Goal: Transaction & Acquisition: Book appointment/travel/reservation

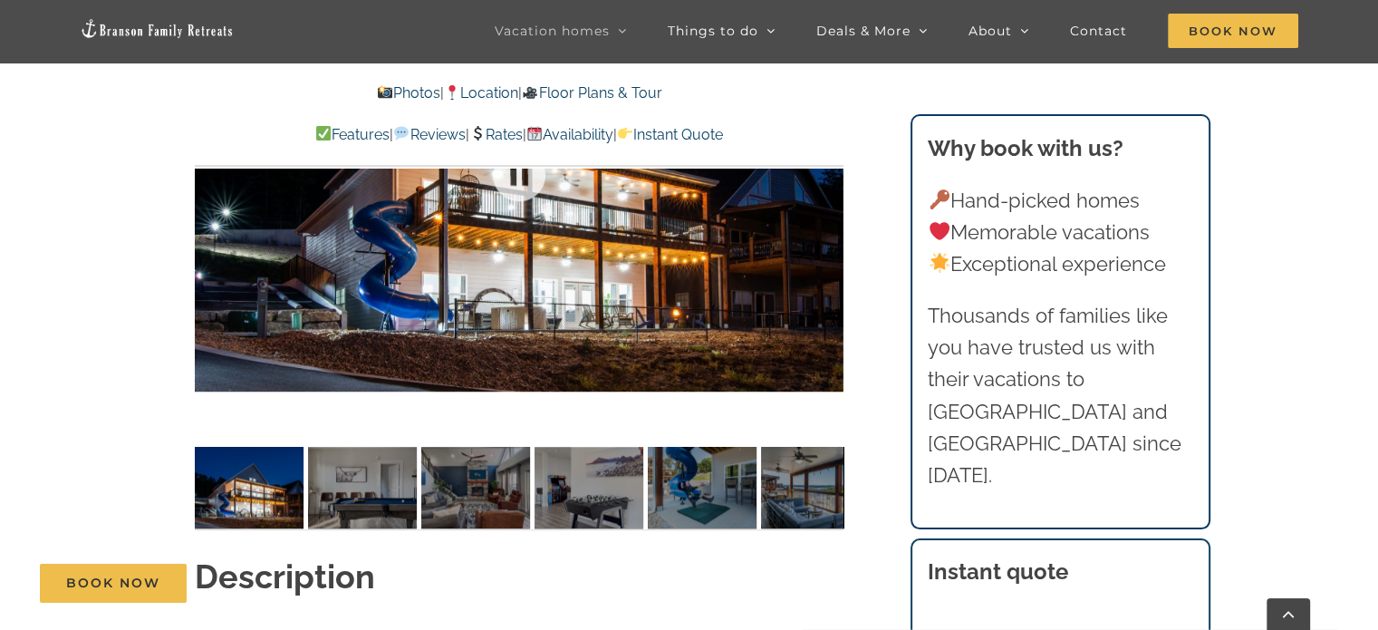
scroll to position [1434, 0]
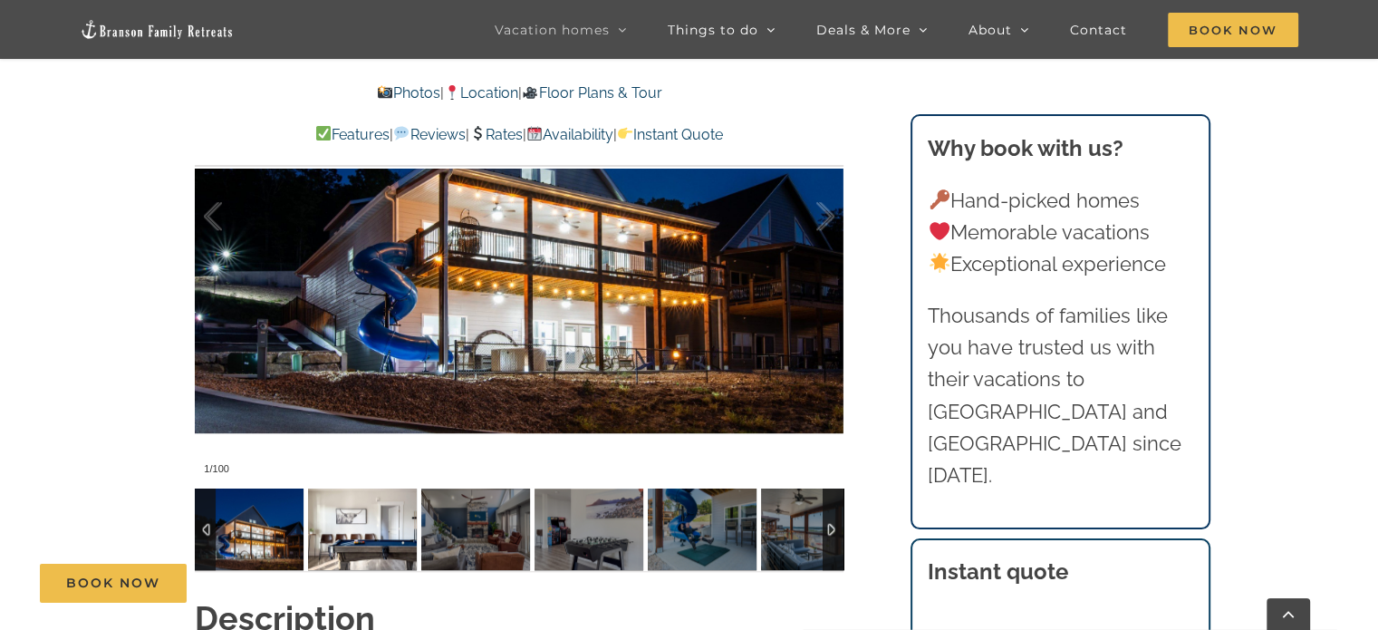
click at [407, 557] on img at bounding box center [362, 529] width 109 height 82
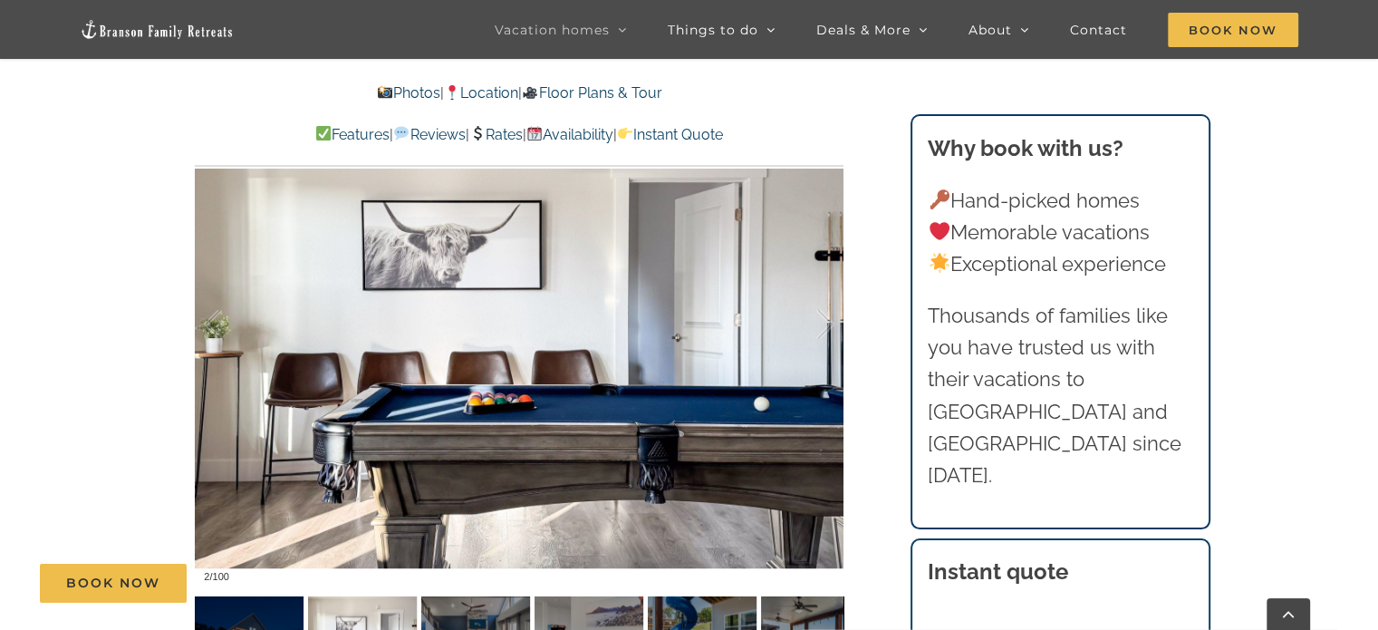
scroll to position [1325, 0]
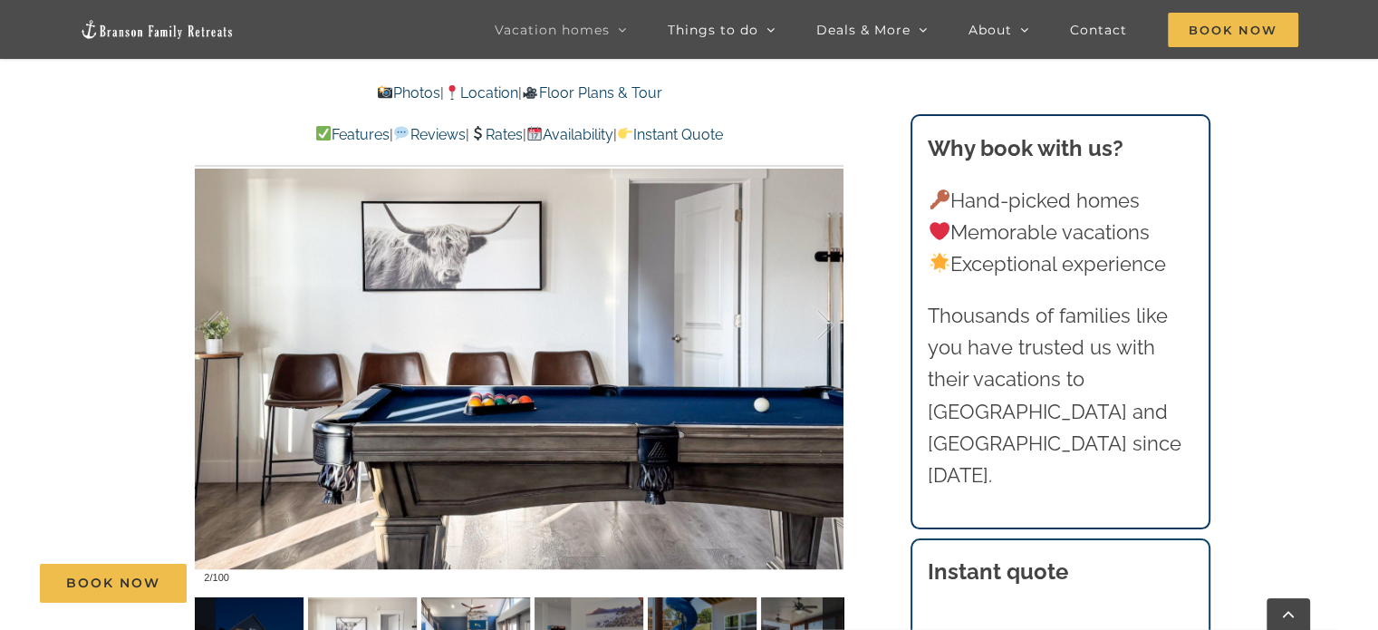
click at [478, 610] on img at bounding box center [475, 638] width 109 height 82
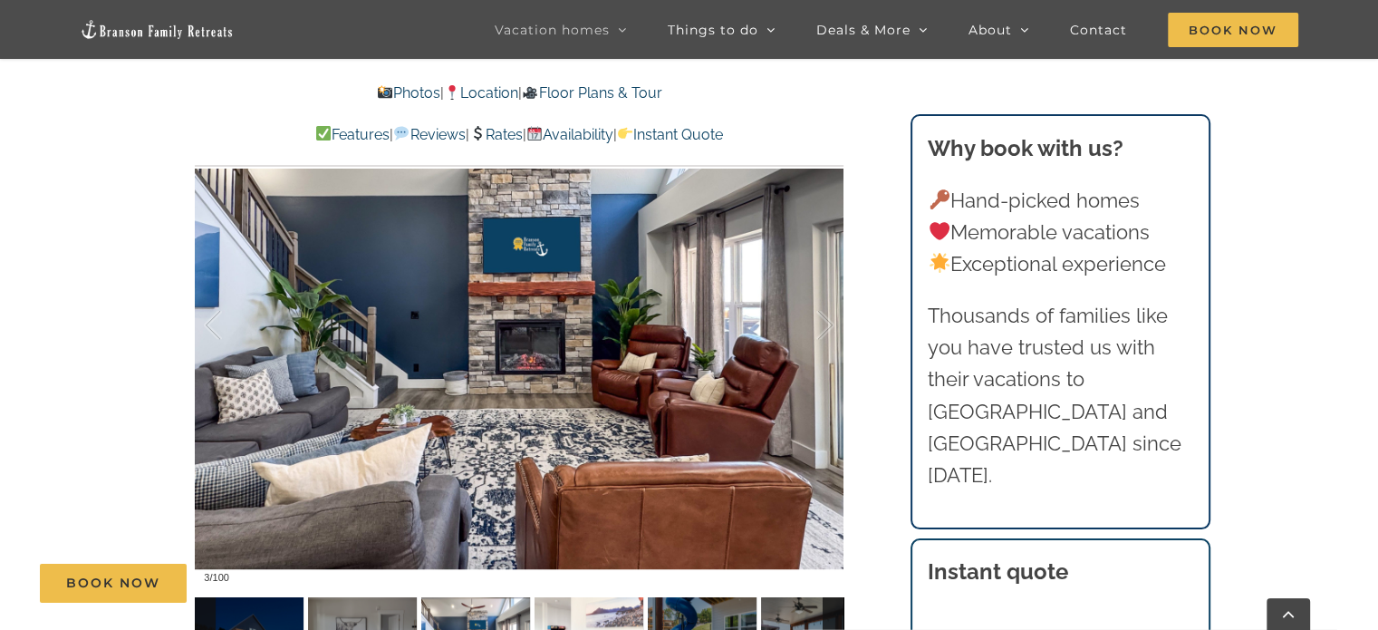
click at [570, 619] on img at bounding box center [589, 638] width 109 height 82
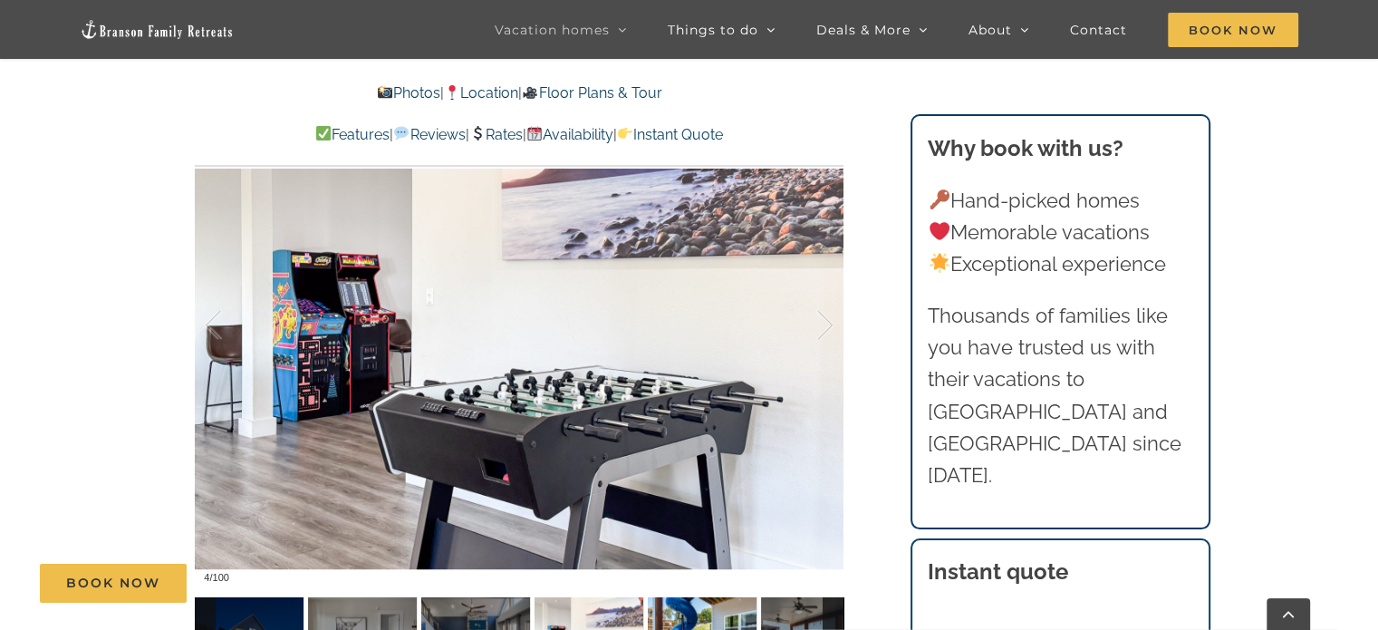
click at [706, 616] on img at bounding box center [702, 638] width 109 height 82
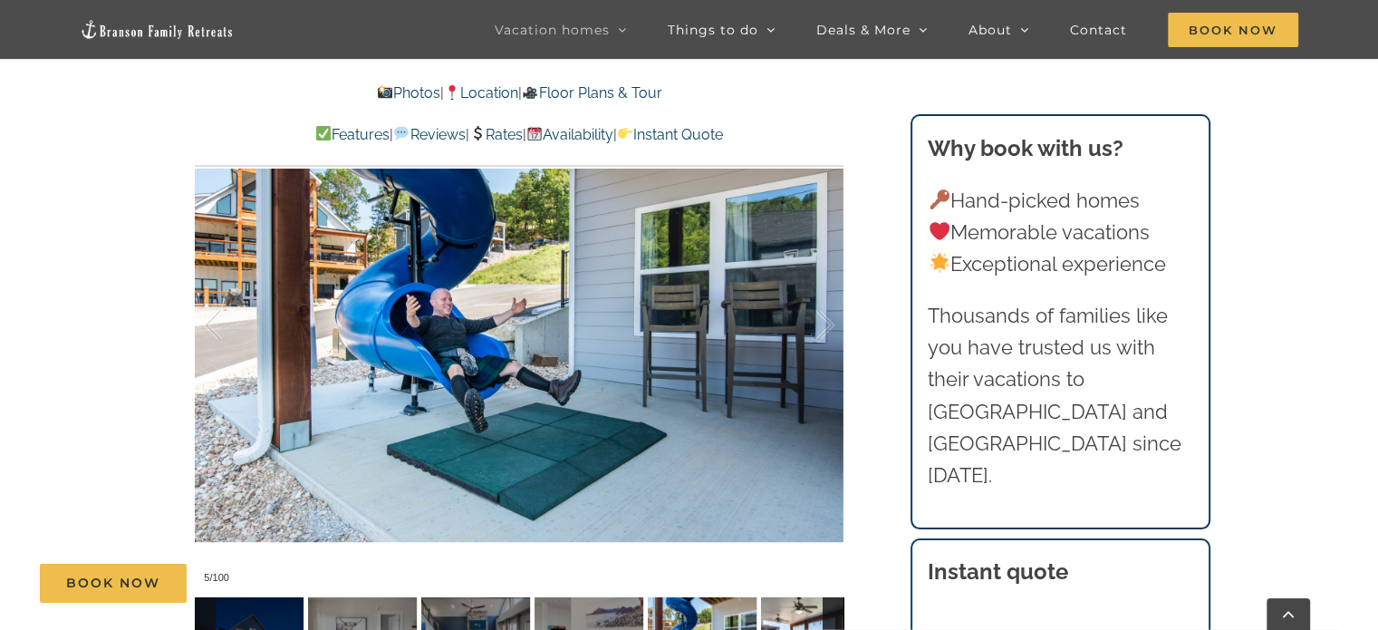
click at [786, 613] on img at bounding box center [815, 638] width 109 height 82
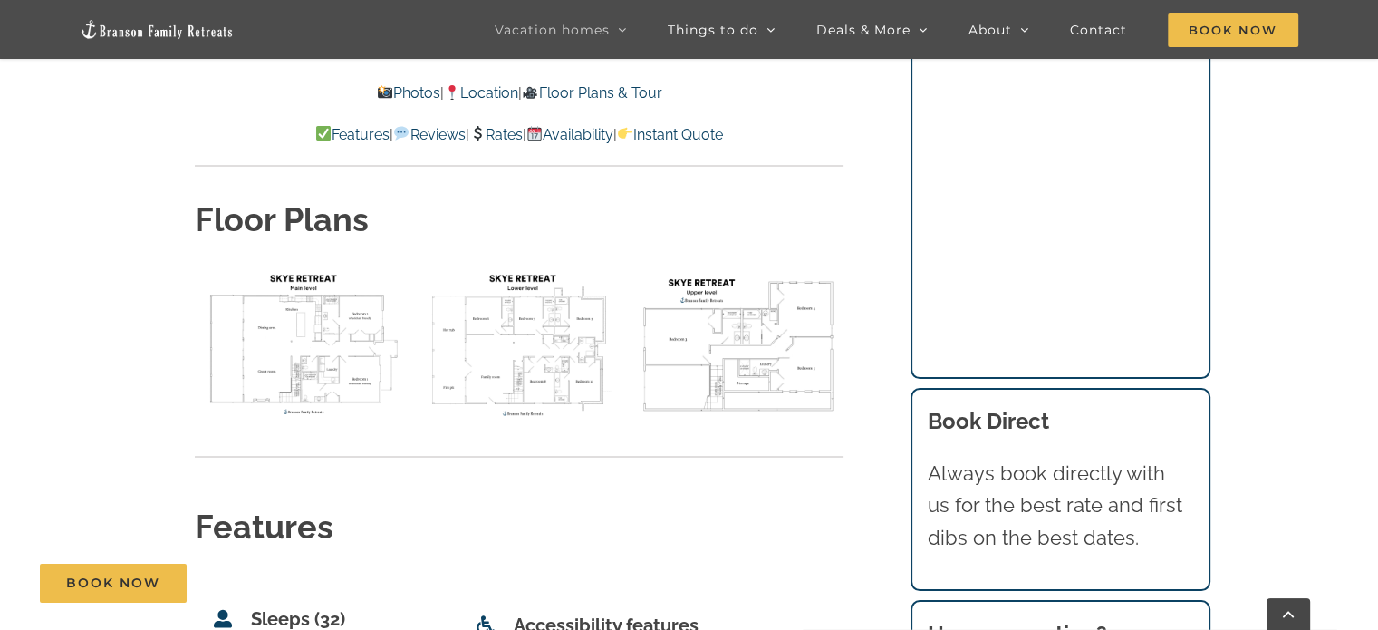
scroll to position [6497, 0]
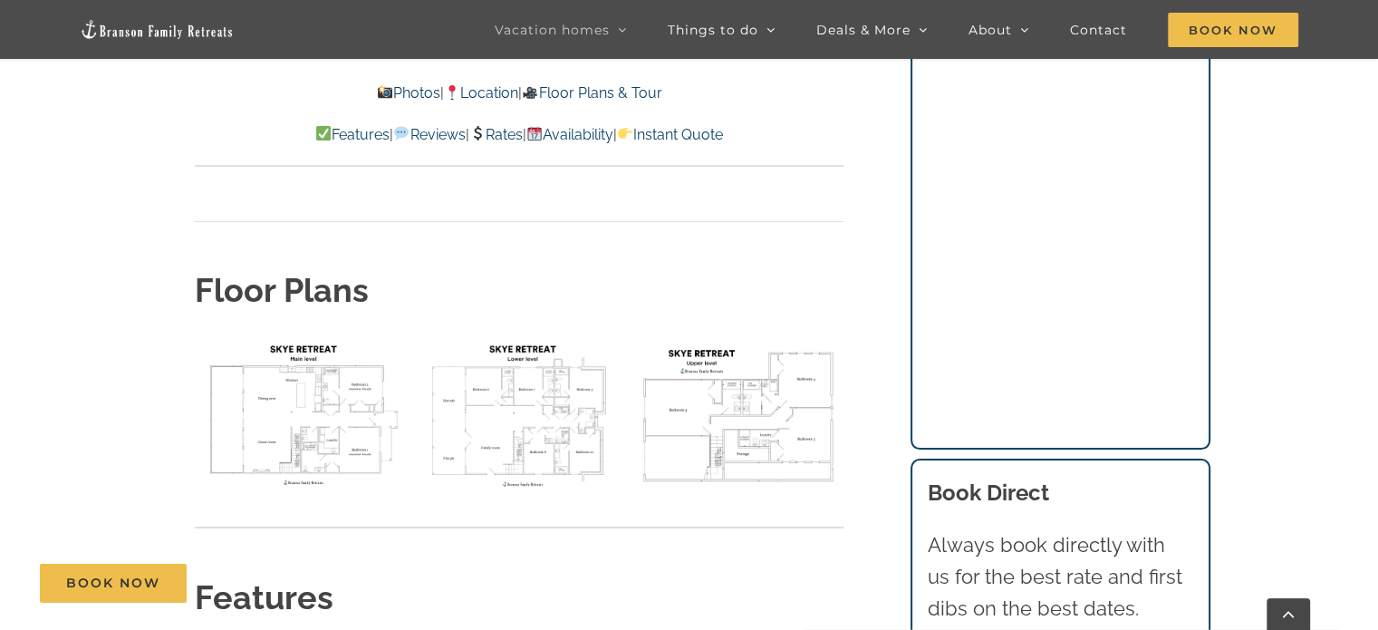
click at [308, 347] on img "floor plan Skye main level" at bounding box center [300, 414] width 210 height 158
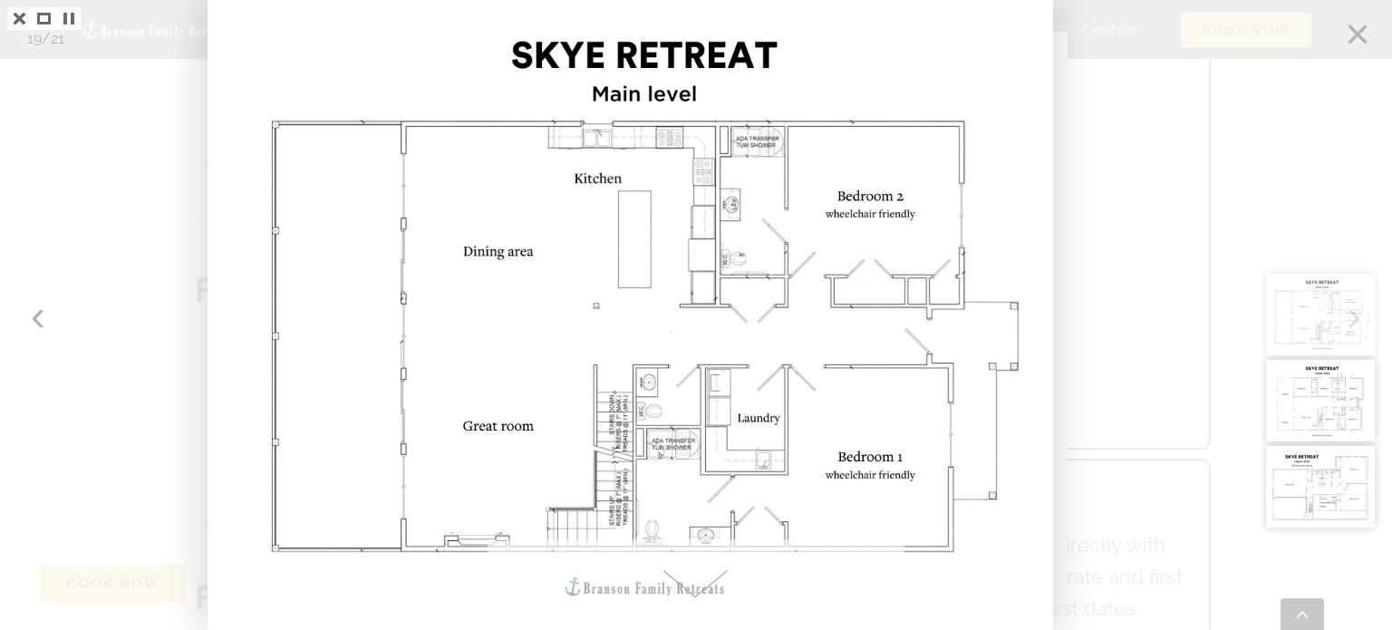
click at [1357, 29] on div at bounding box center [1326, 315] width 130 height 630
click at [1350, 29] on div at bounding box center [1326, 315] width 130 height 630
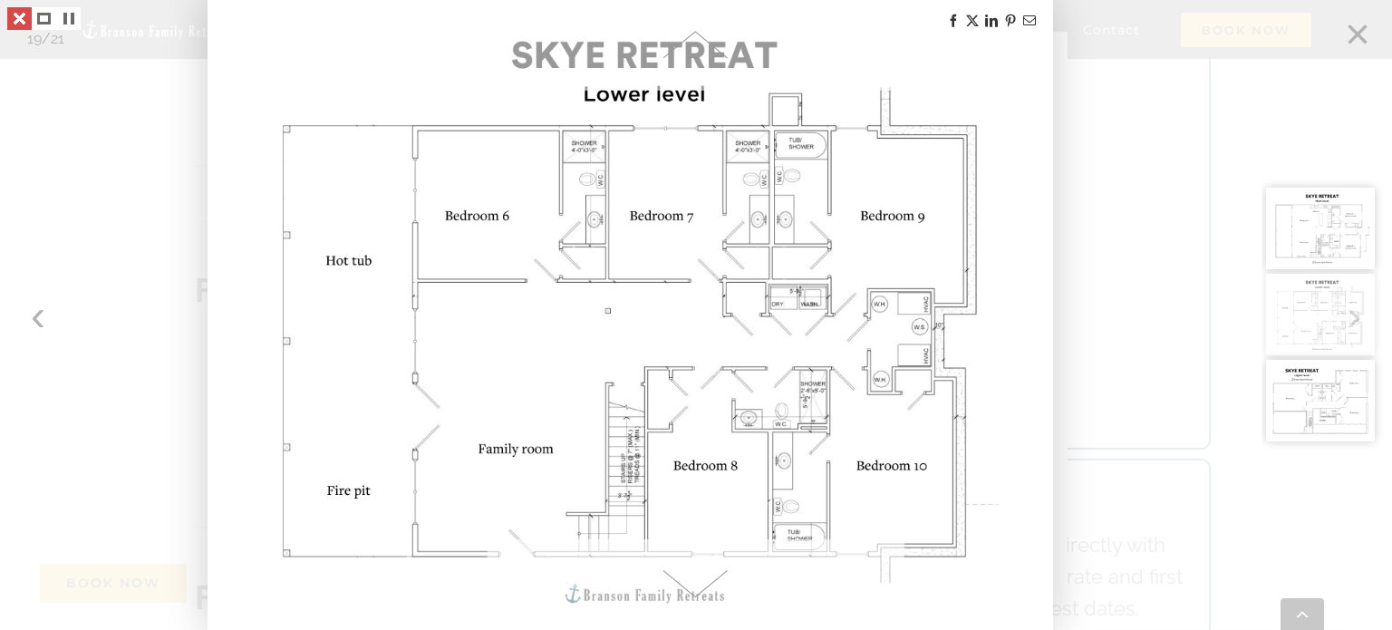
drag, startPoint x: 15, startPoint y: 35, endPoint x: 14, endPoint y: 24, distance: 10.9
click at [14, 24] on body "Epic Spring Break giveaway [ENTER NOW] October dates available (click for detai…" at bounding box center [696, 537] width 1392 height 14069
click at [14, 24] on link at bounding box center [19, 18] width 24 height 23
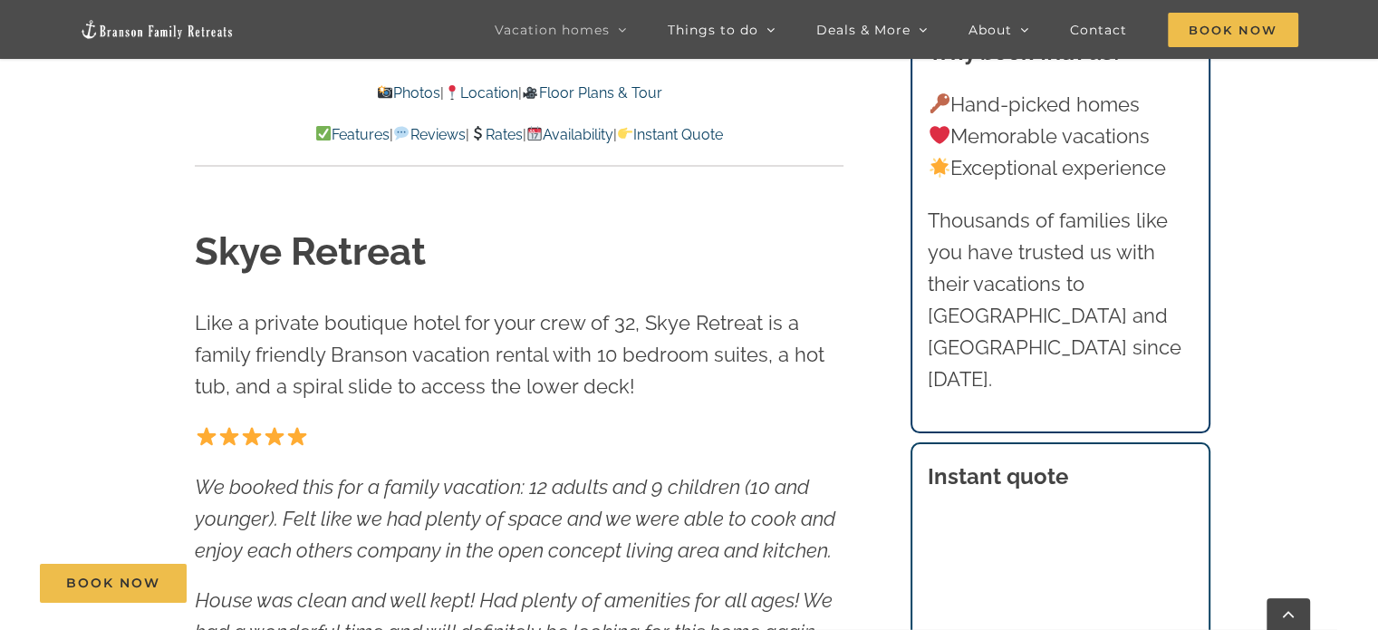
scroll to position [608, 0]
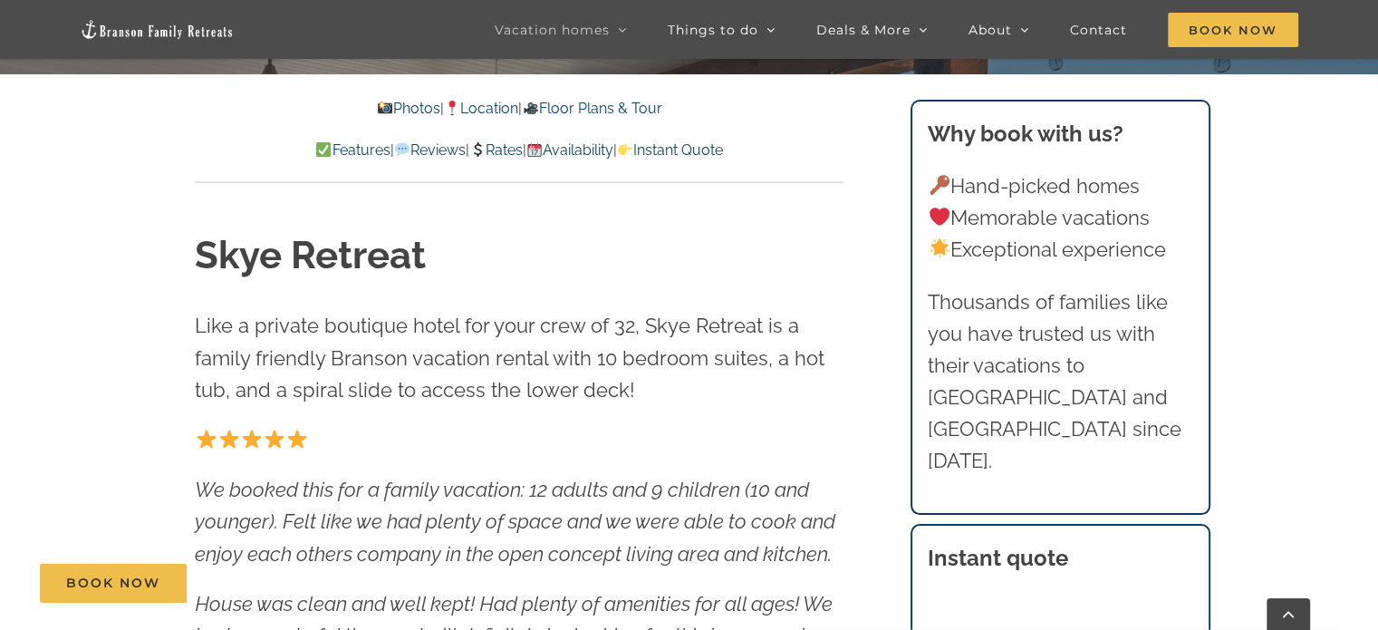
click at [383, 109] on link "Photos" at bounding box center [408, 108] width 63 height 17
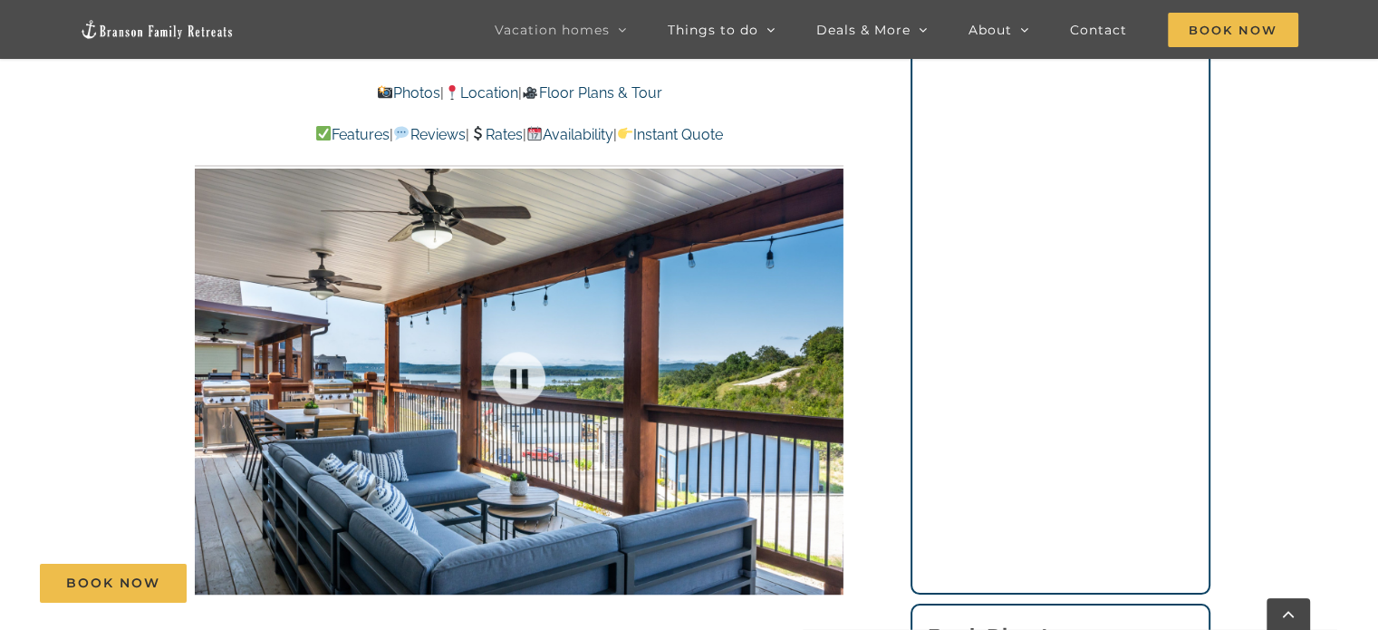
scroll to position [1275, 0]
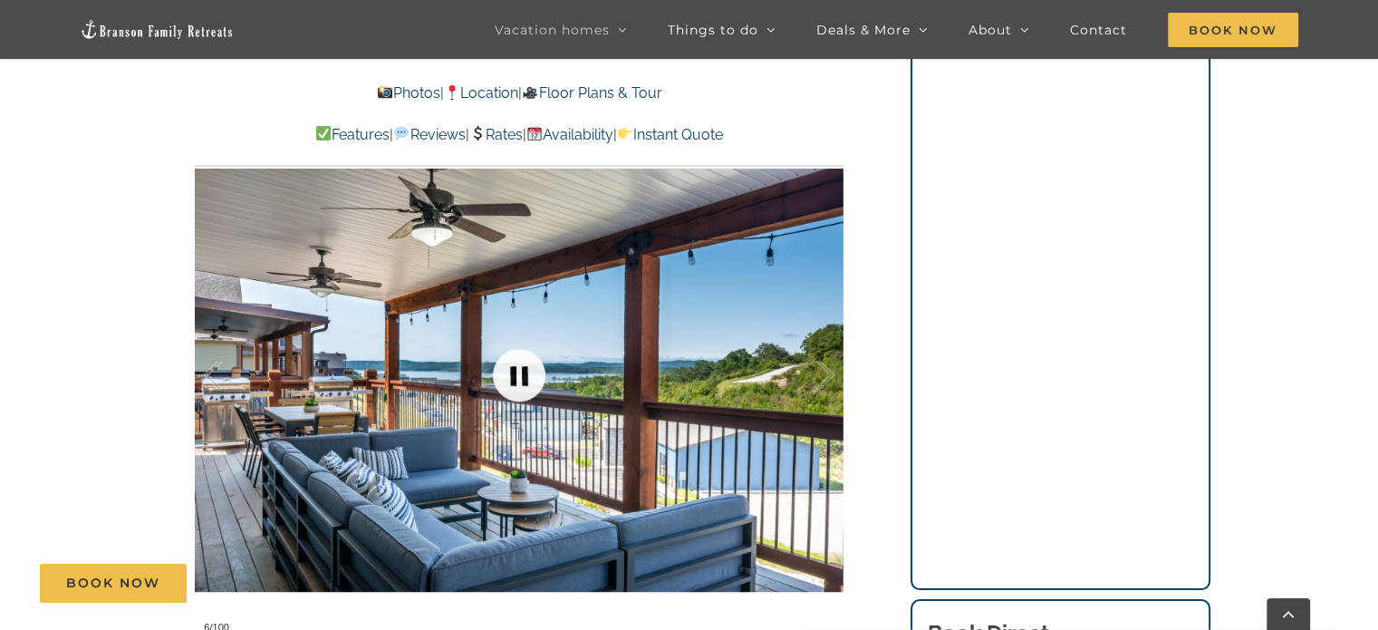
click at [523, 386] on link at bounding box center [519, 375] width 72 height 72
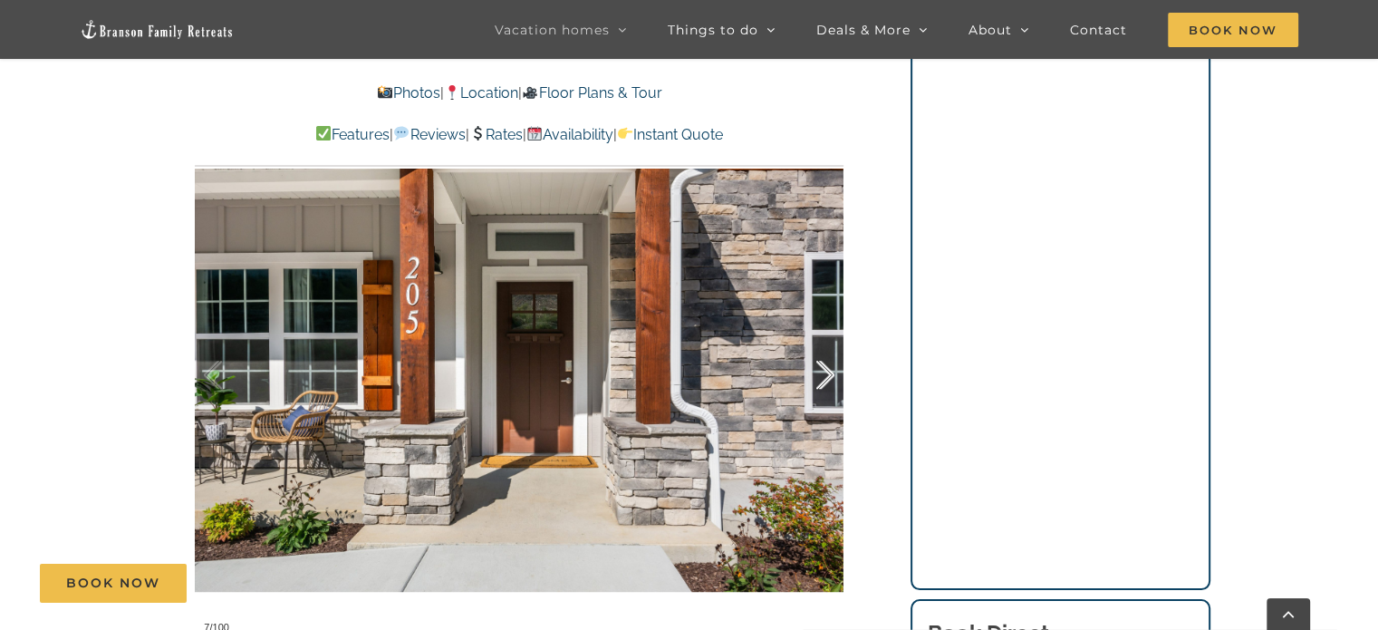
click at [828, 367] on div at bounding box center [806, 375] width 56 height 112
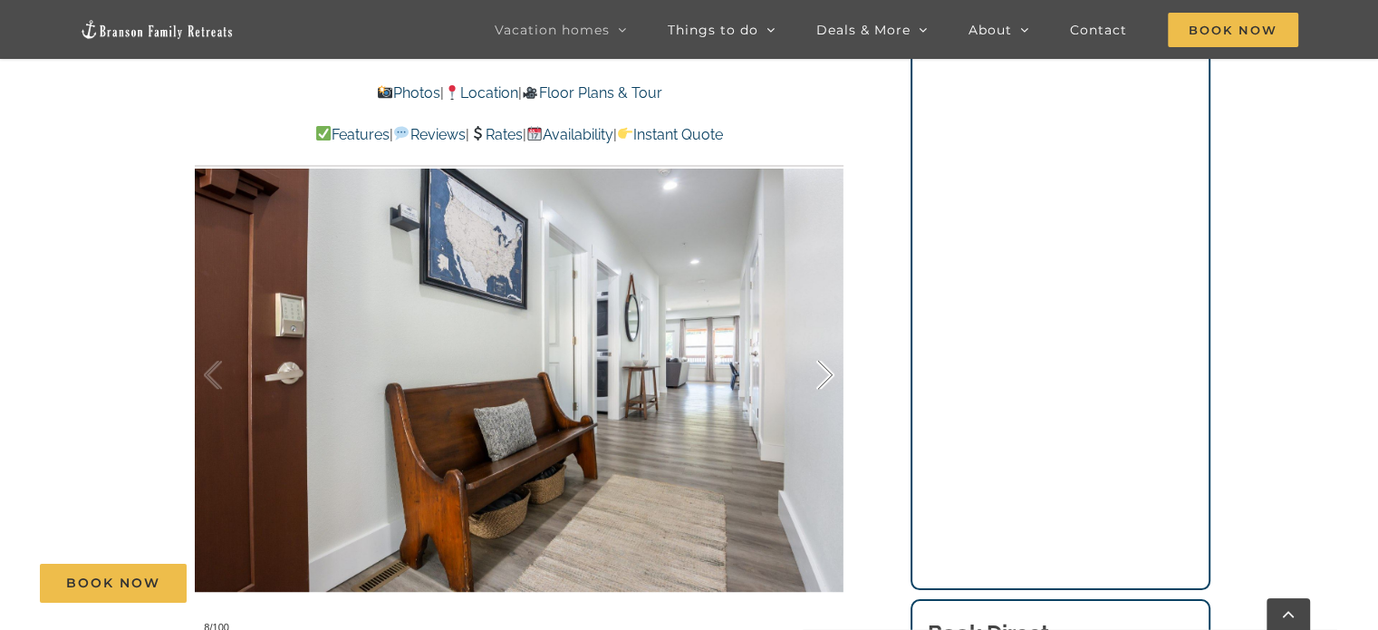
click at [828, 367] on div at bounding box center [806, 375] width 56 height 112
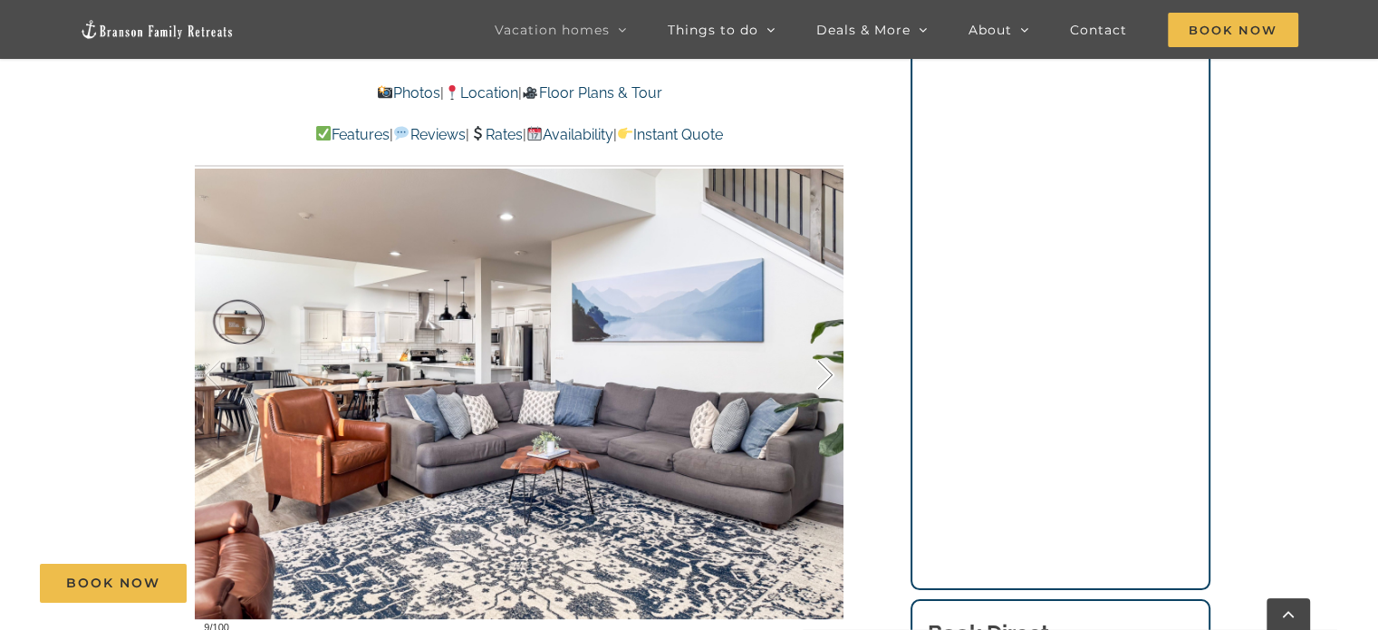
click at [828, 367] on div at bounding box center [806, 375] width 56 height 112
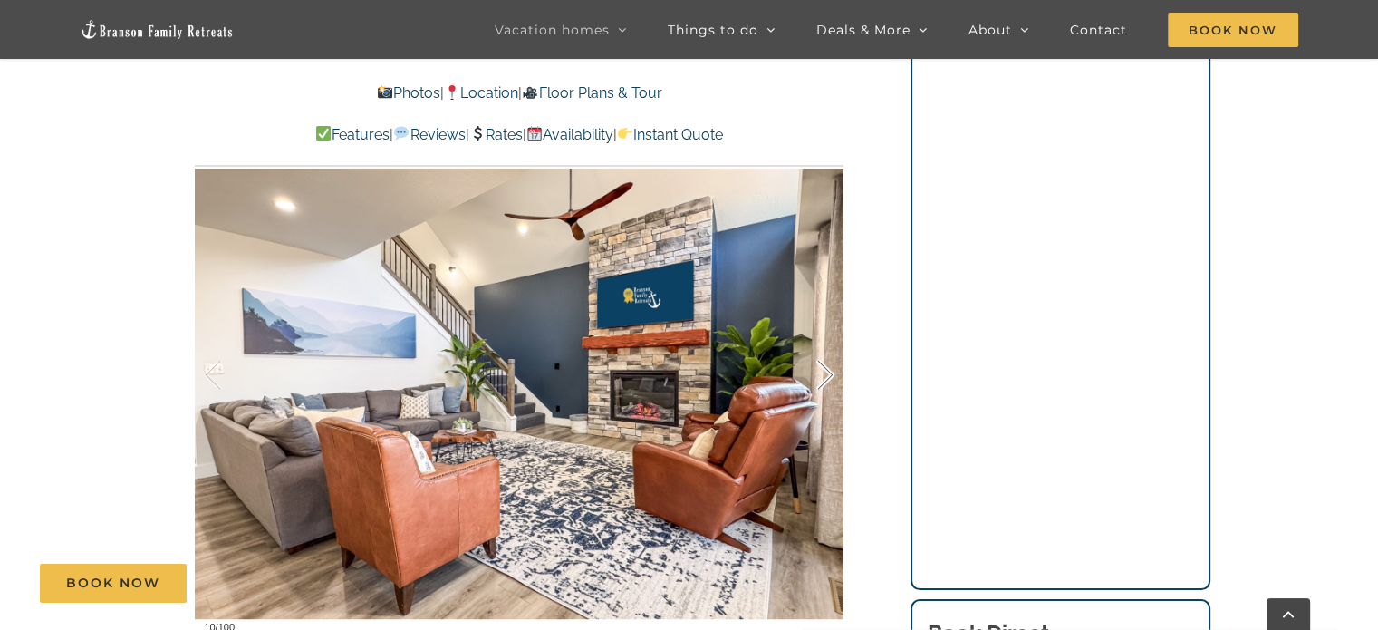
click at [828, 367] on div at bounding box center [806, 375] width 56 height 112
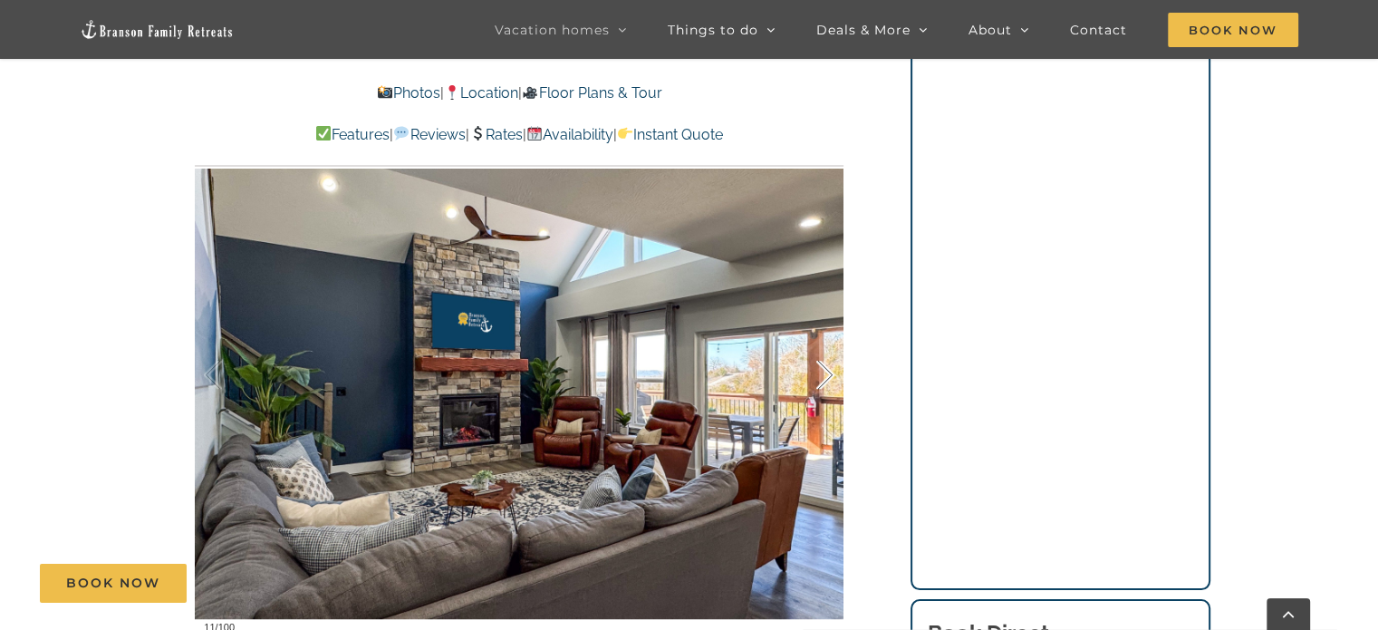
click at [828, 367] on div at bounding box center [806, 375] width 56 height 112
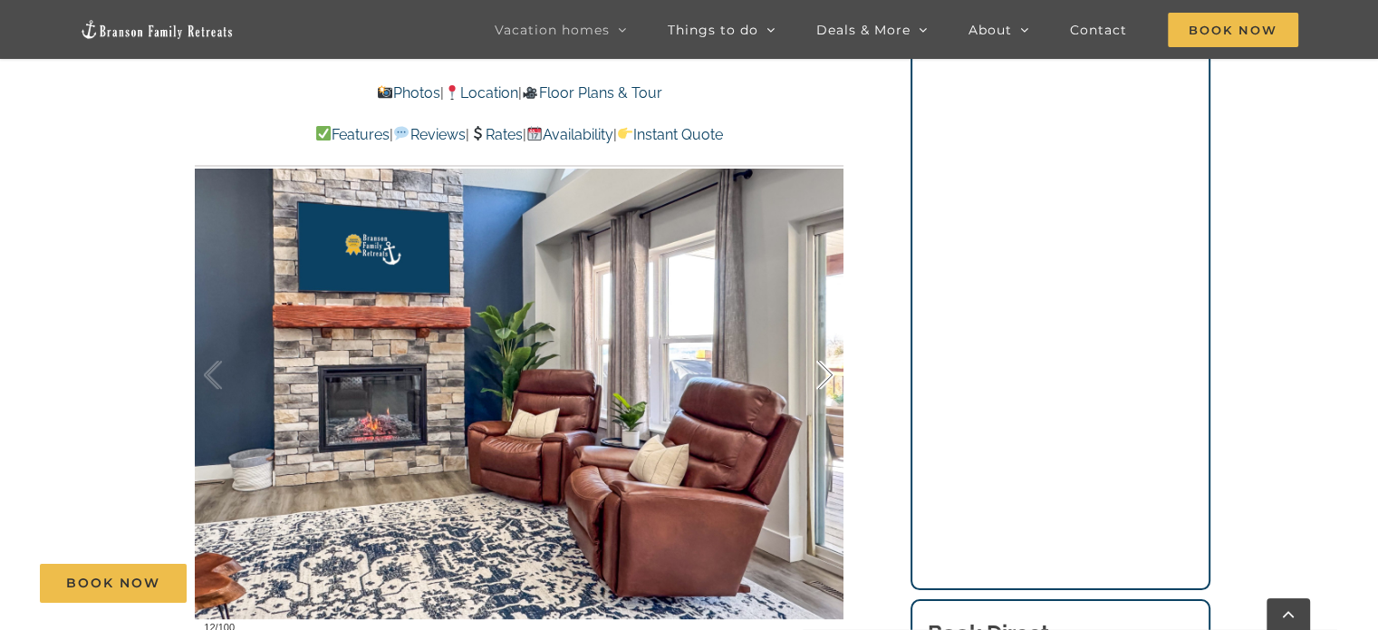
click at [828, 367] on div at bounding box center [806, 375] width 56 height 112
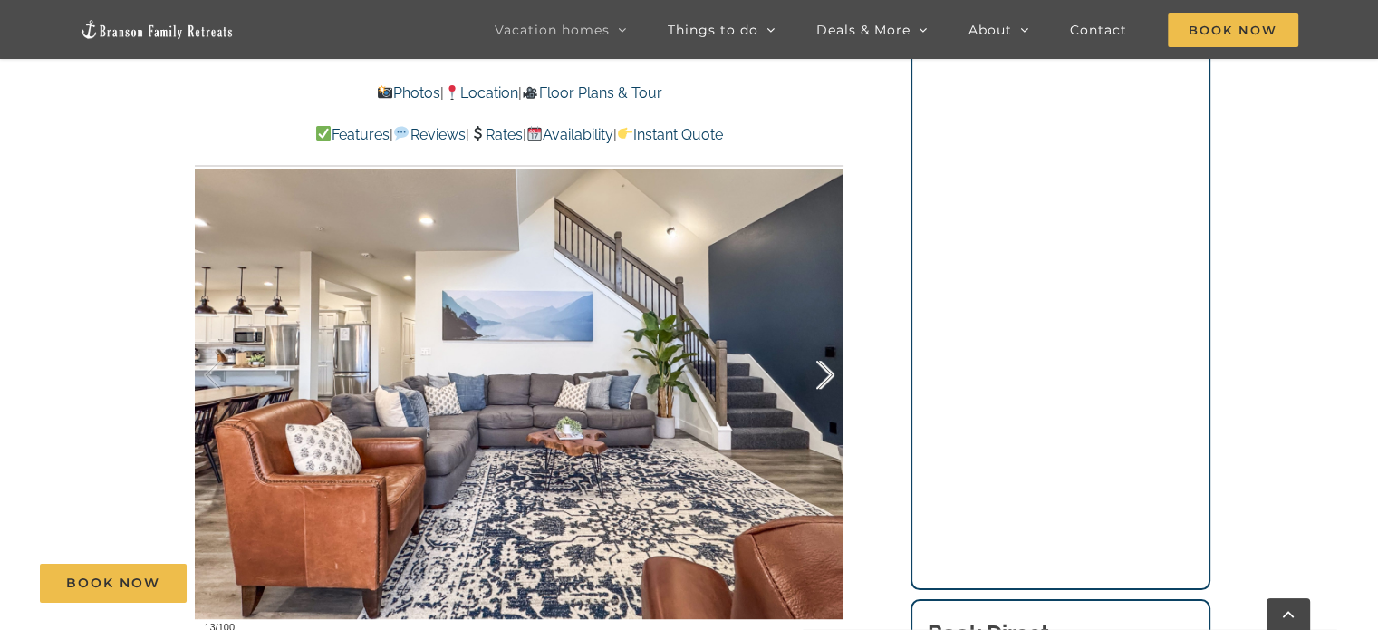
click at [828, 367] on div at bounding box center [806, 375] width 56 height 112
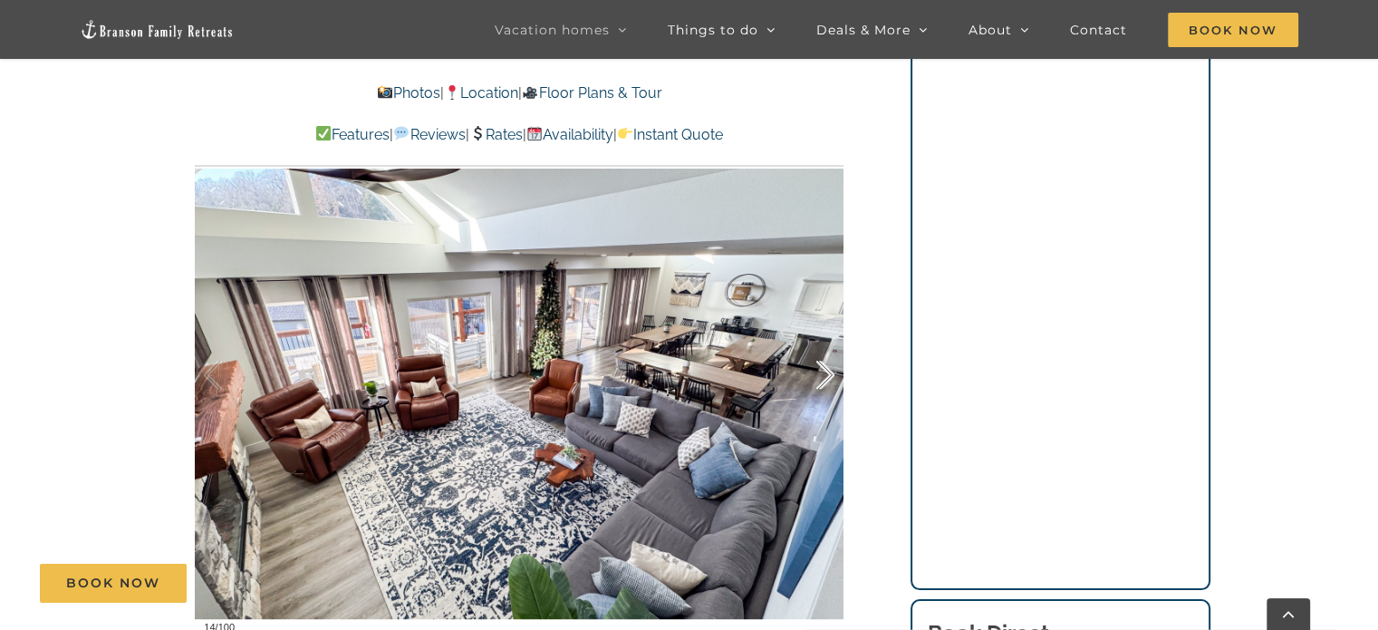
click at [828, 367] on div at bounding box center [806, 375] width 56 height 112
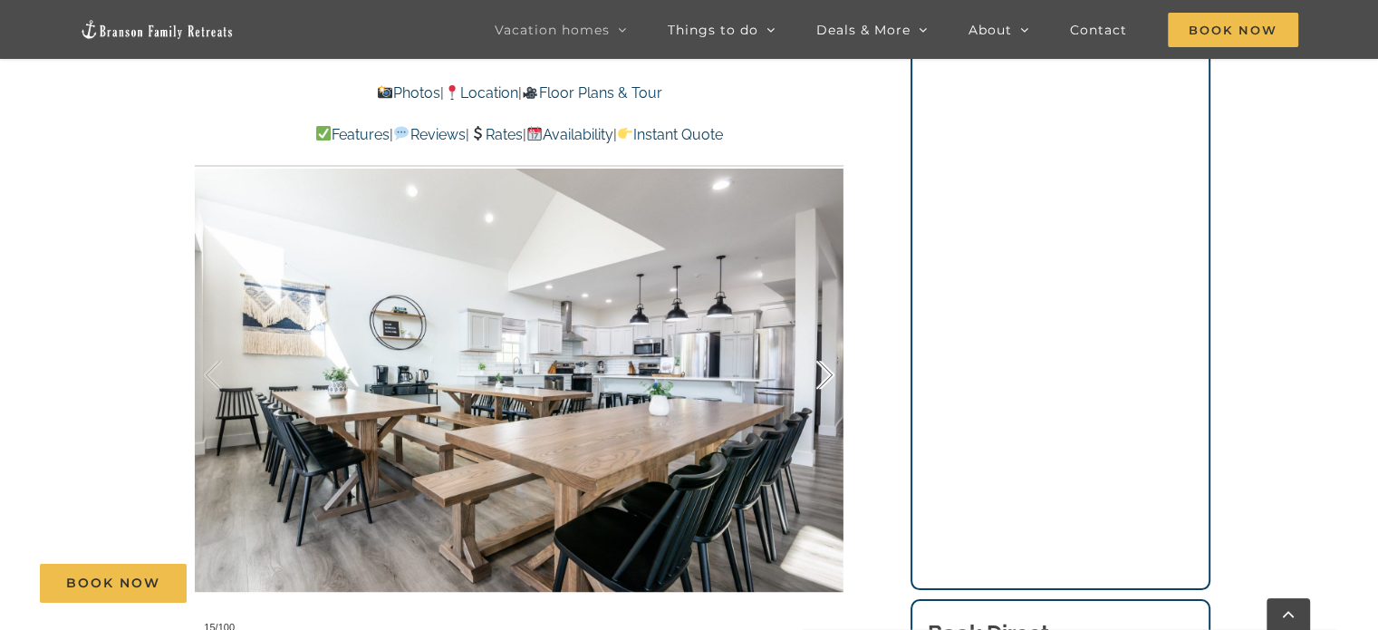
click at [828, 367] on div at bounding box center [806, 375] width 56 height 112
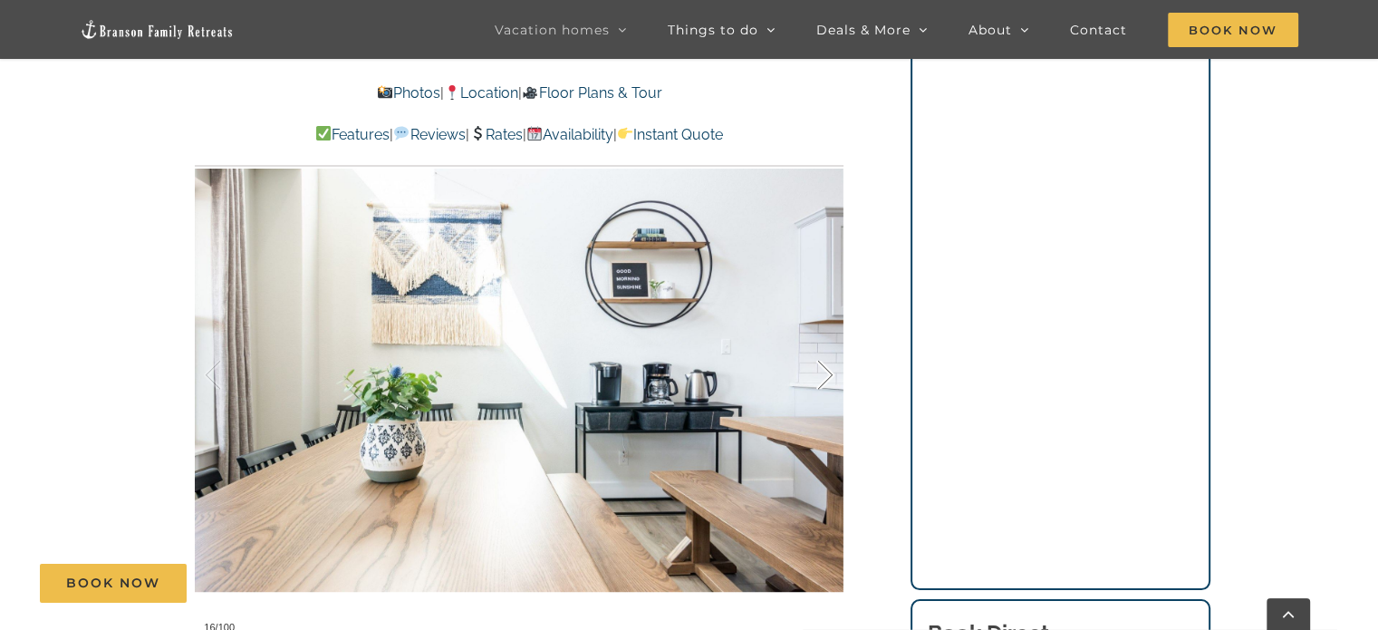
click at [828, 367] on div at bounding box center [806, 375] width 56 height 112
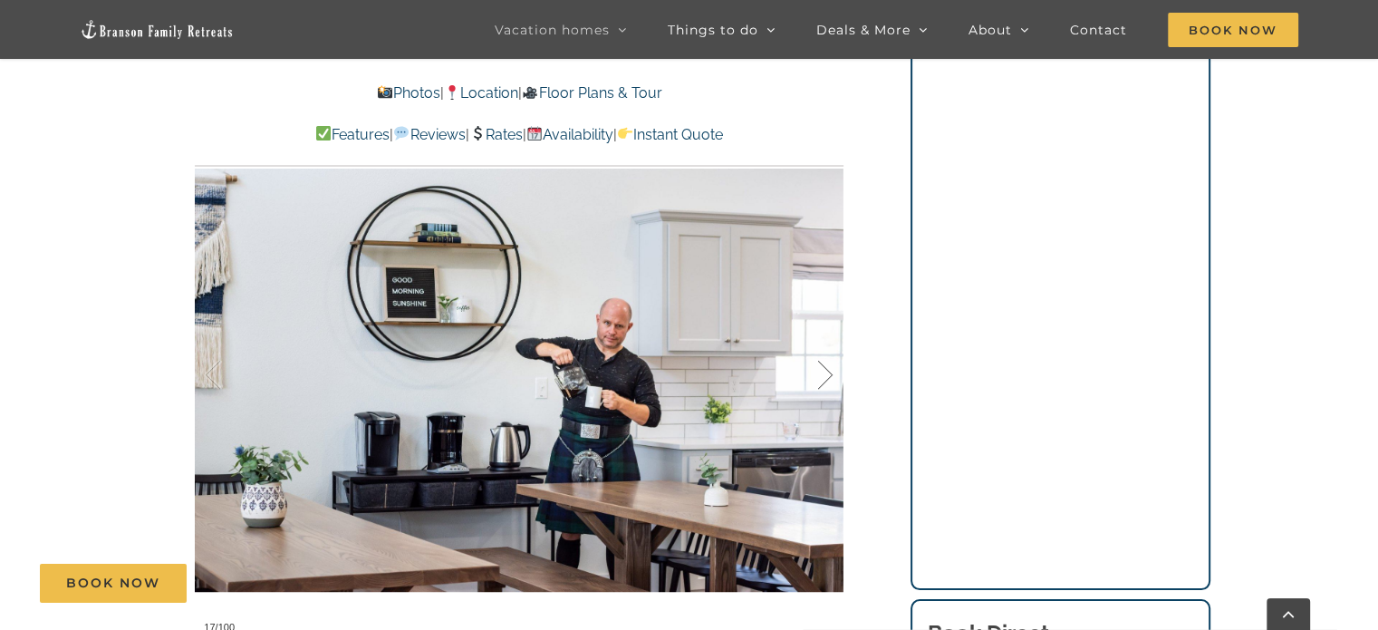
click at [828, 367] on div at bounding box center [806, 375] width 56 height 112
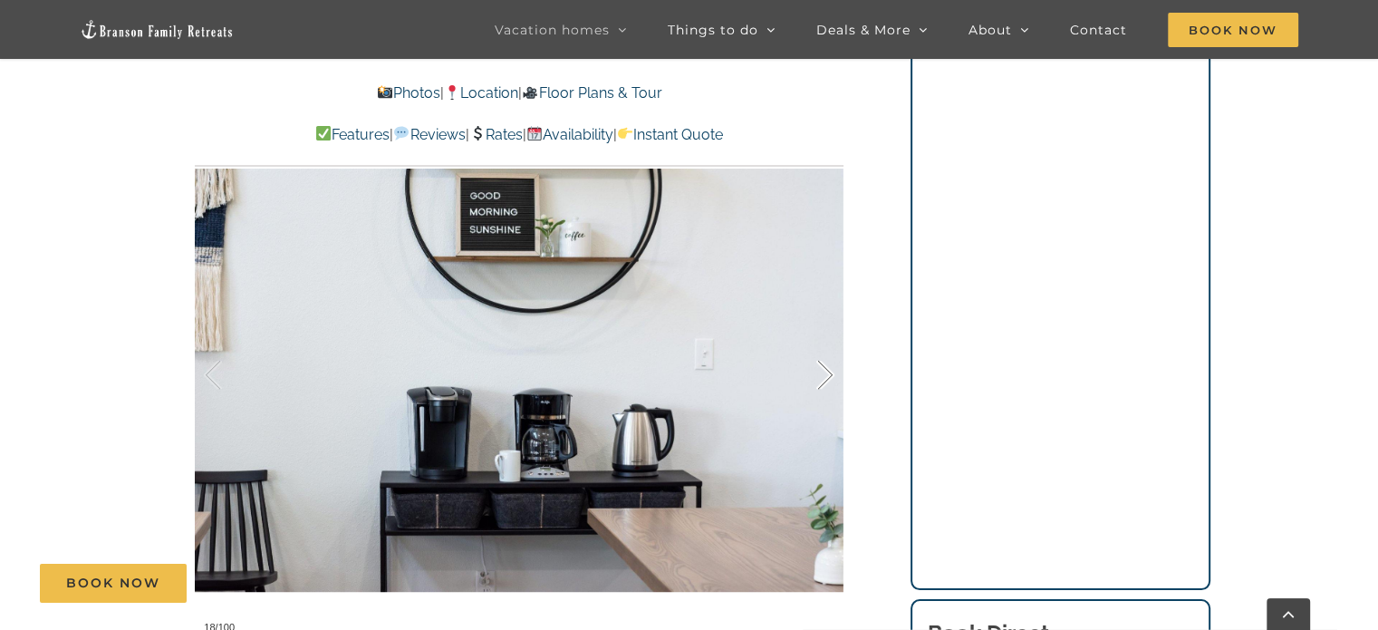
click at [828, 367] on div at bounding box center [806, 375] width 56 height 112
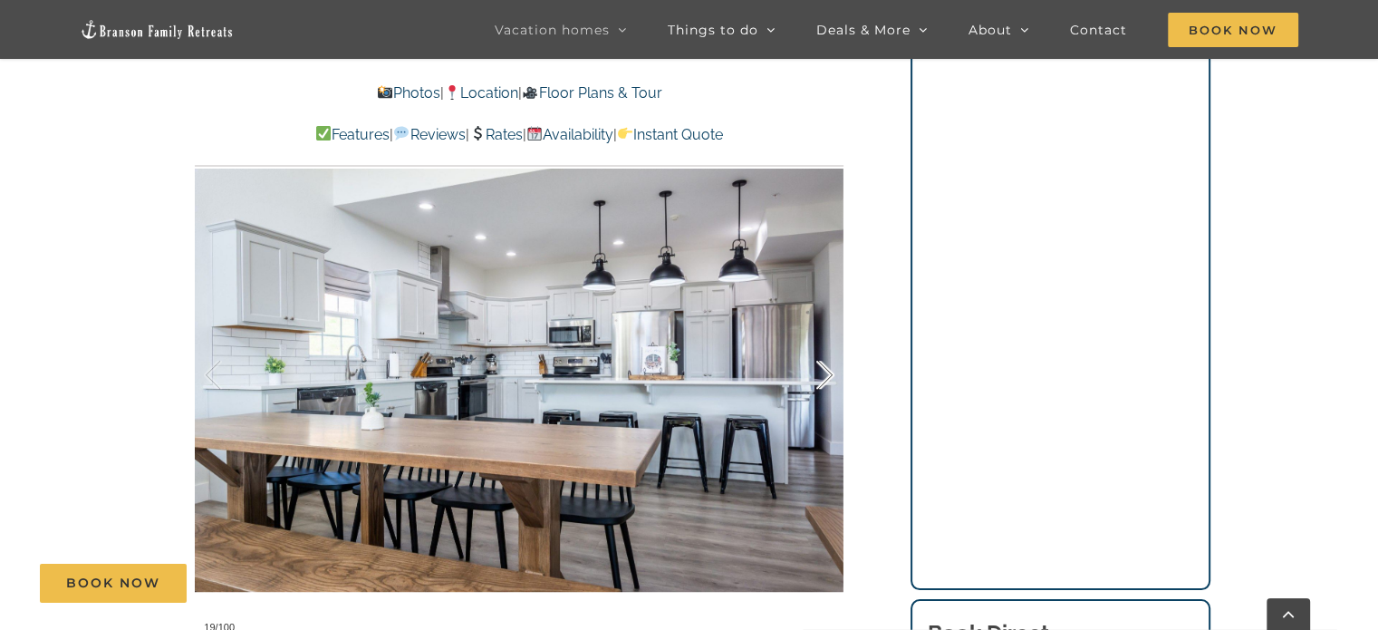
click at [828, 367] on div at bounding box center [806, 375] width 56 height 112
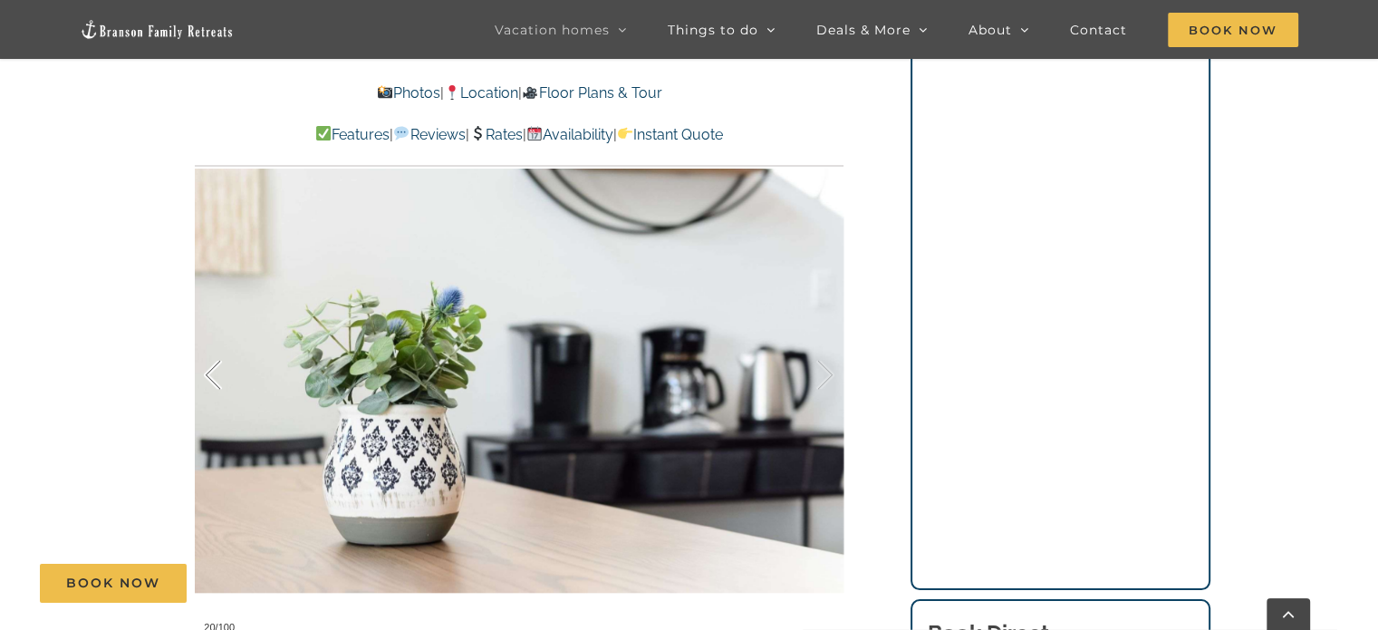
click at [209, 363] on div at bounding box center [232, 375] width 56 height 112
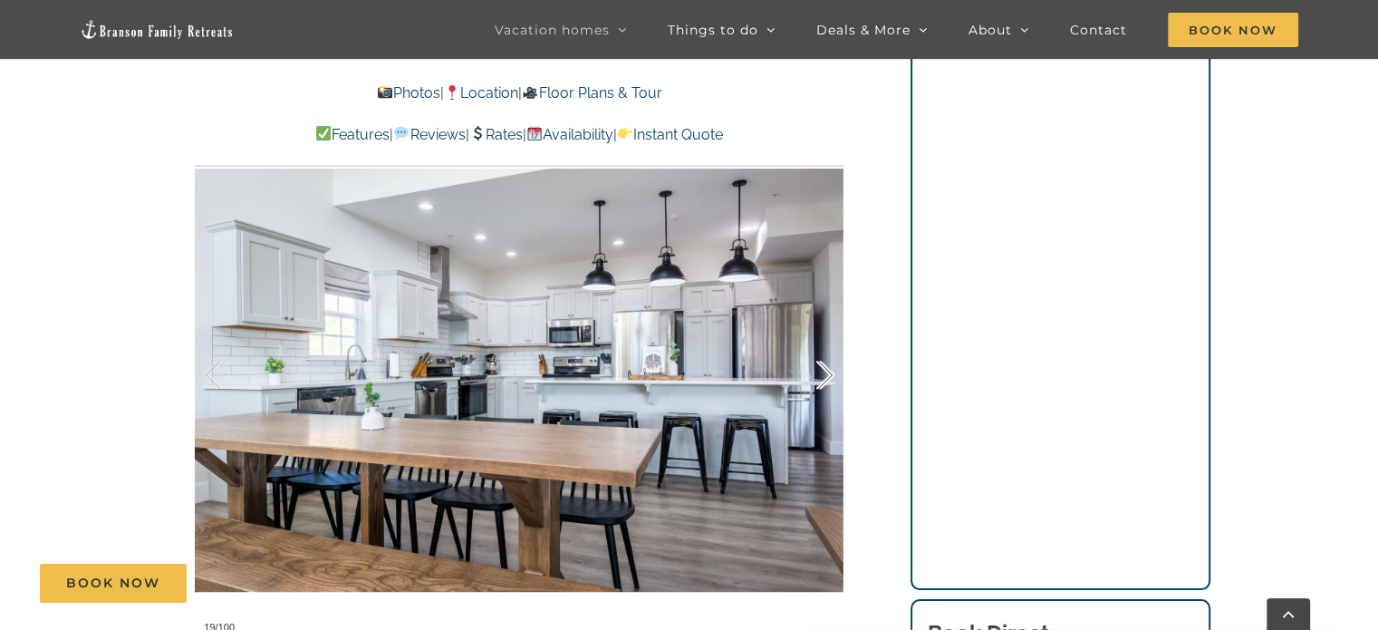
click at [825, 397] on div at bounding box center [806, 375] width 56 height 112
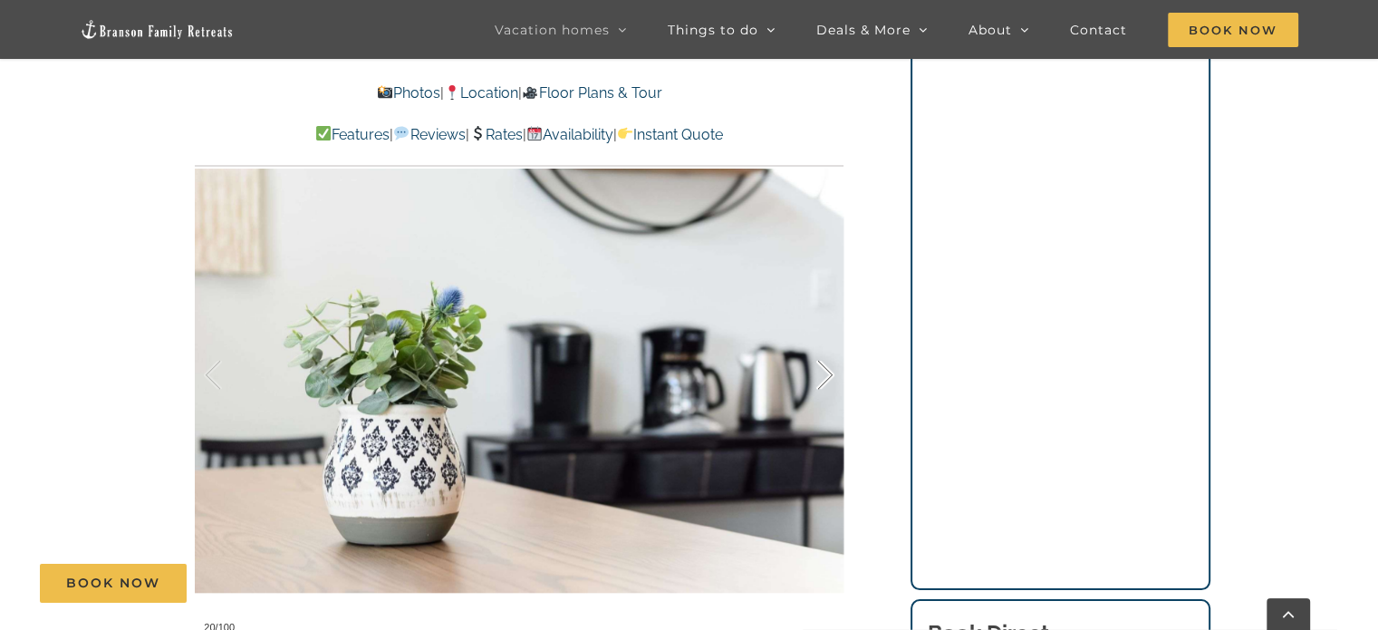
click at [825, 397] on div at bounding box center [806, 375] width 56 height 112
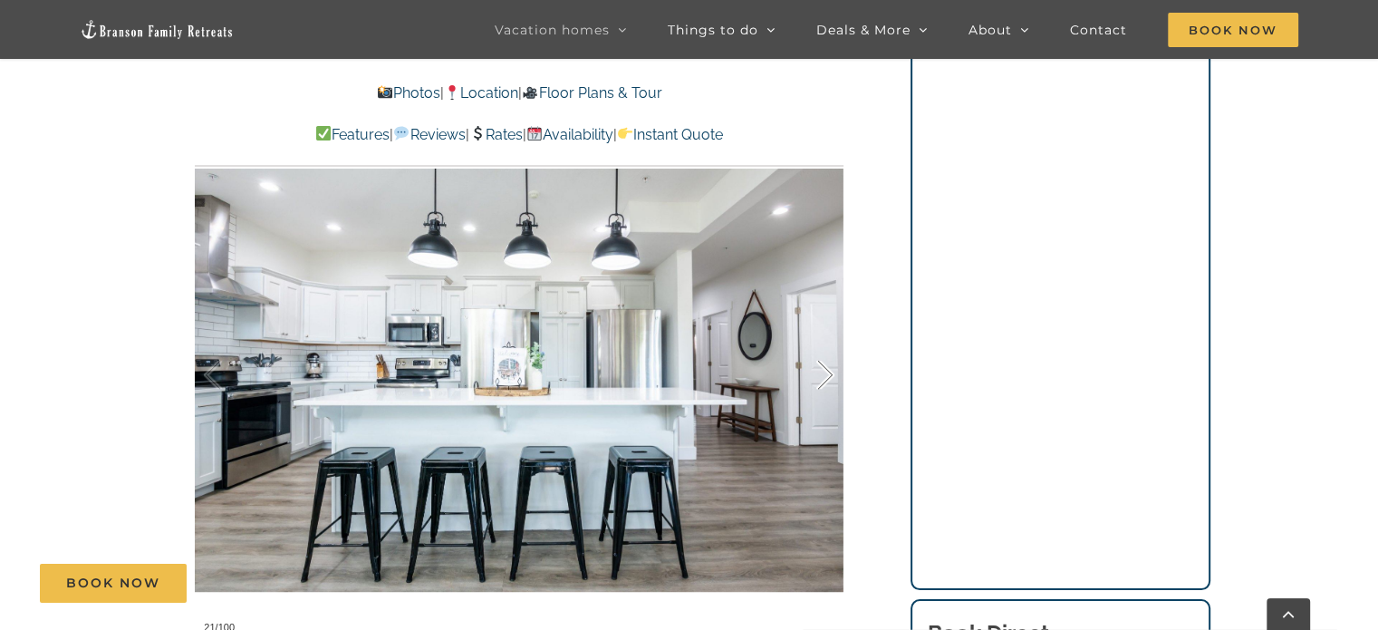
click at [825, 397] on div at bounding box center [806, 375] width 56 height 112
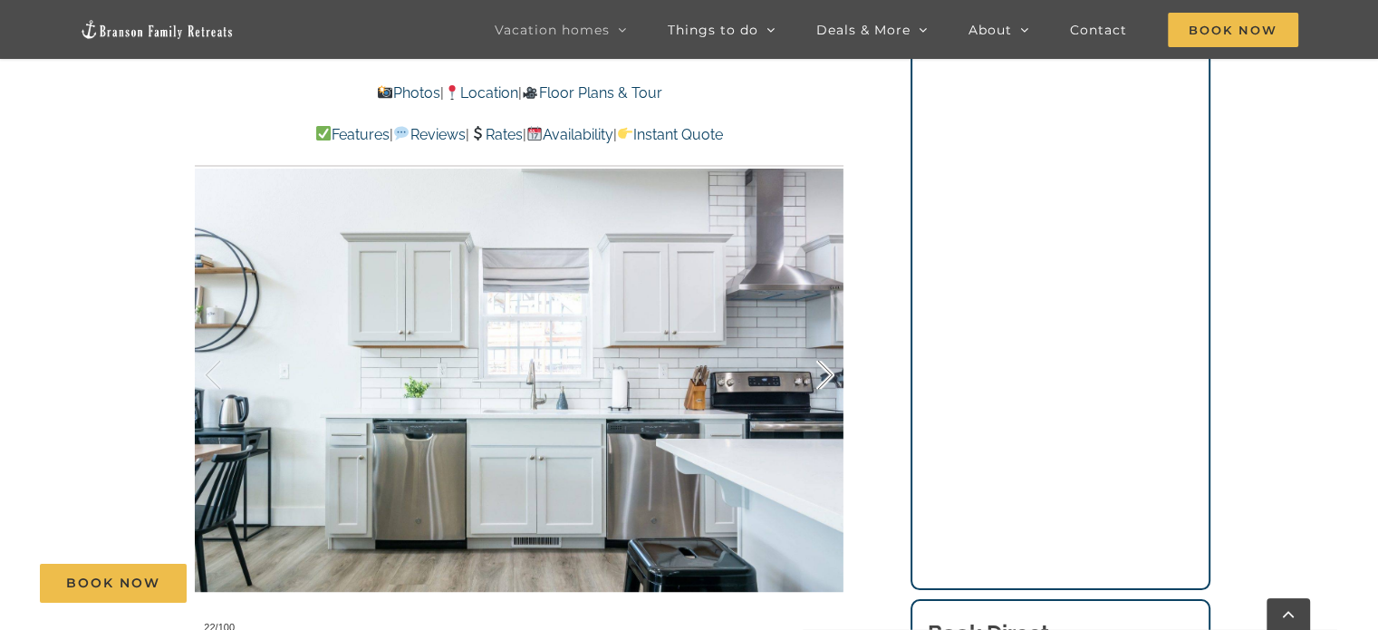
click at [825, 397] on div at bounding box center [806, 375] width 56 height 112
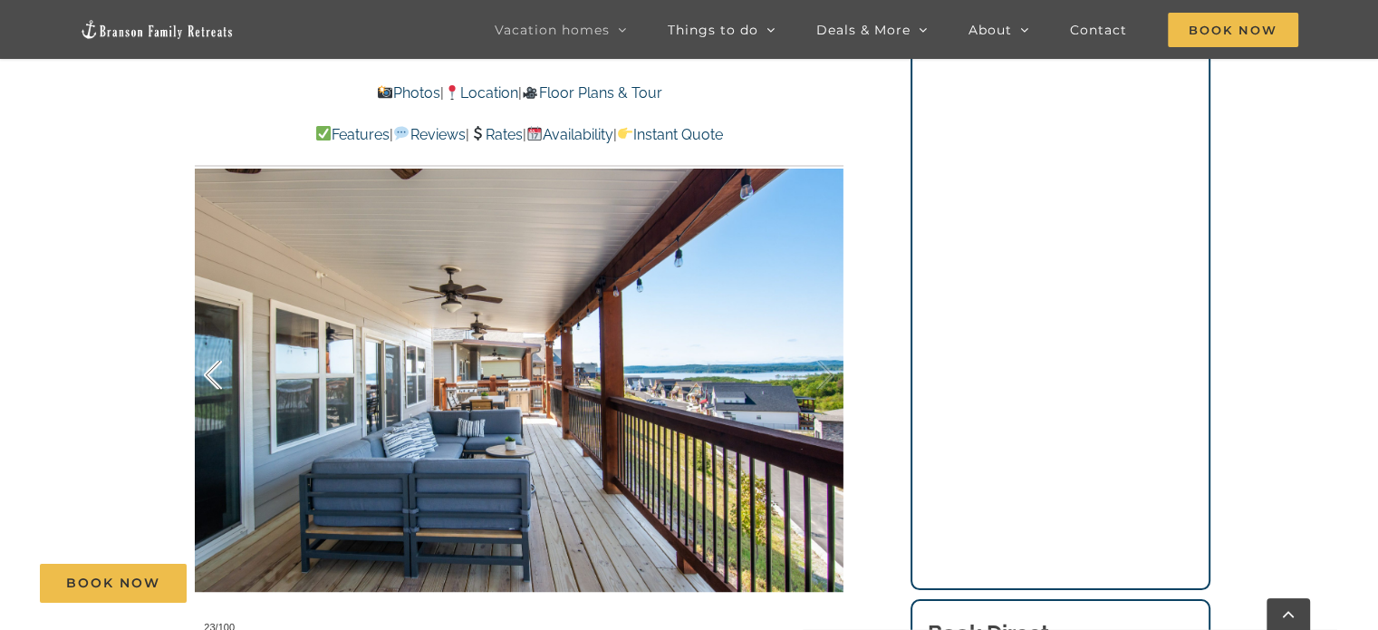
click at [210, 373] on div at bounding box center [232, 375] width 56 height 112
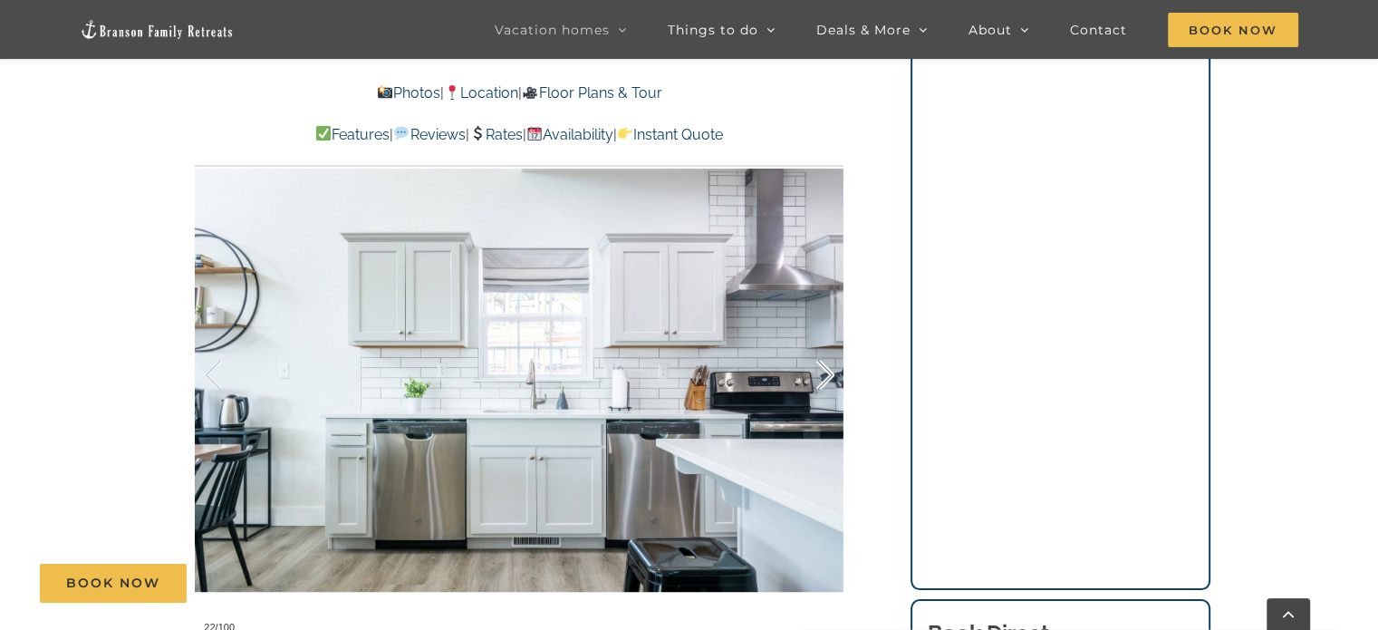
click at [825, 380] on div at bounding box center [806, 375] width 56 height 112
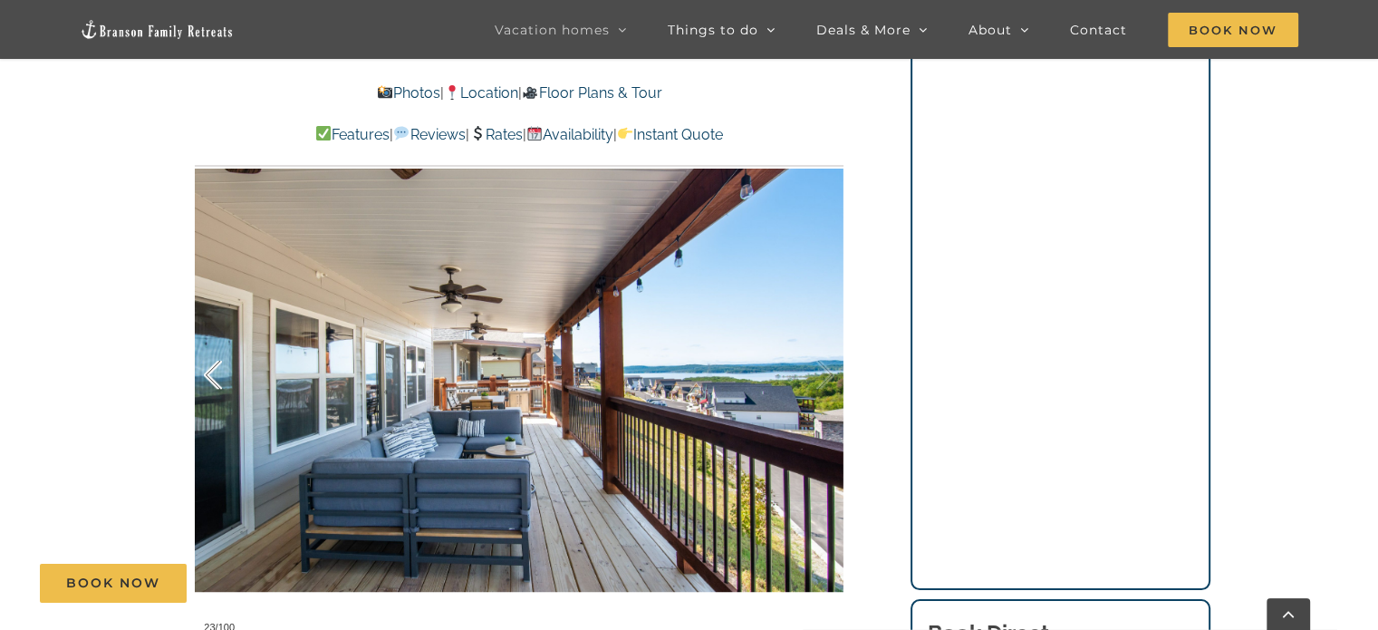
click at [208, 378] on div at bounding box center [232, 375] width 56 height 112
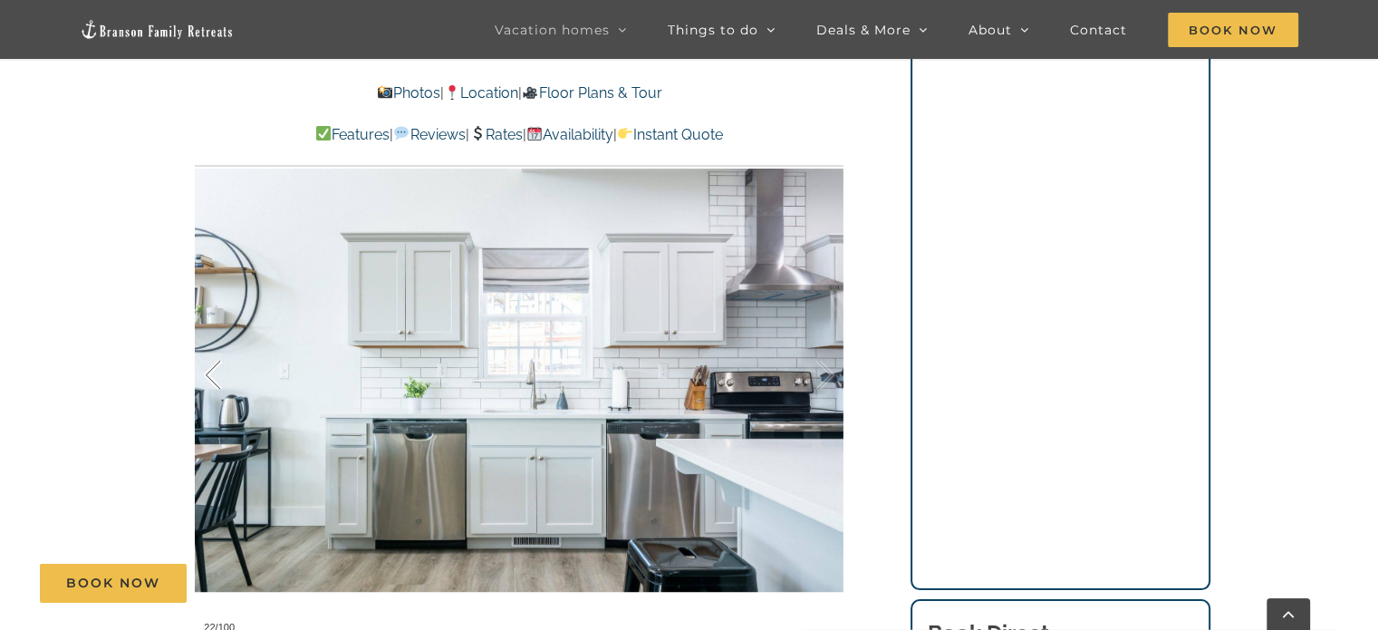
click at [208, 378] on div at bounding box center [232, 375] width 56 height 112
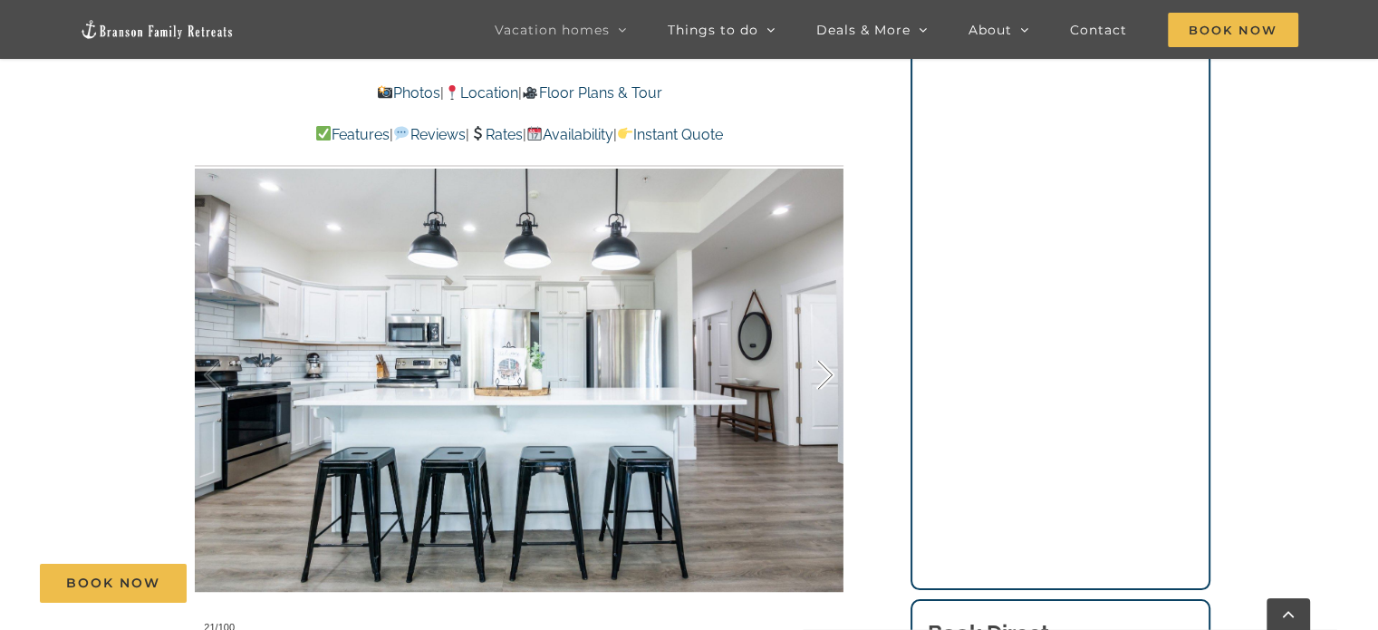
click at [829, 372] on div at bounding box center [806, 375] width 56 height 112
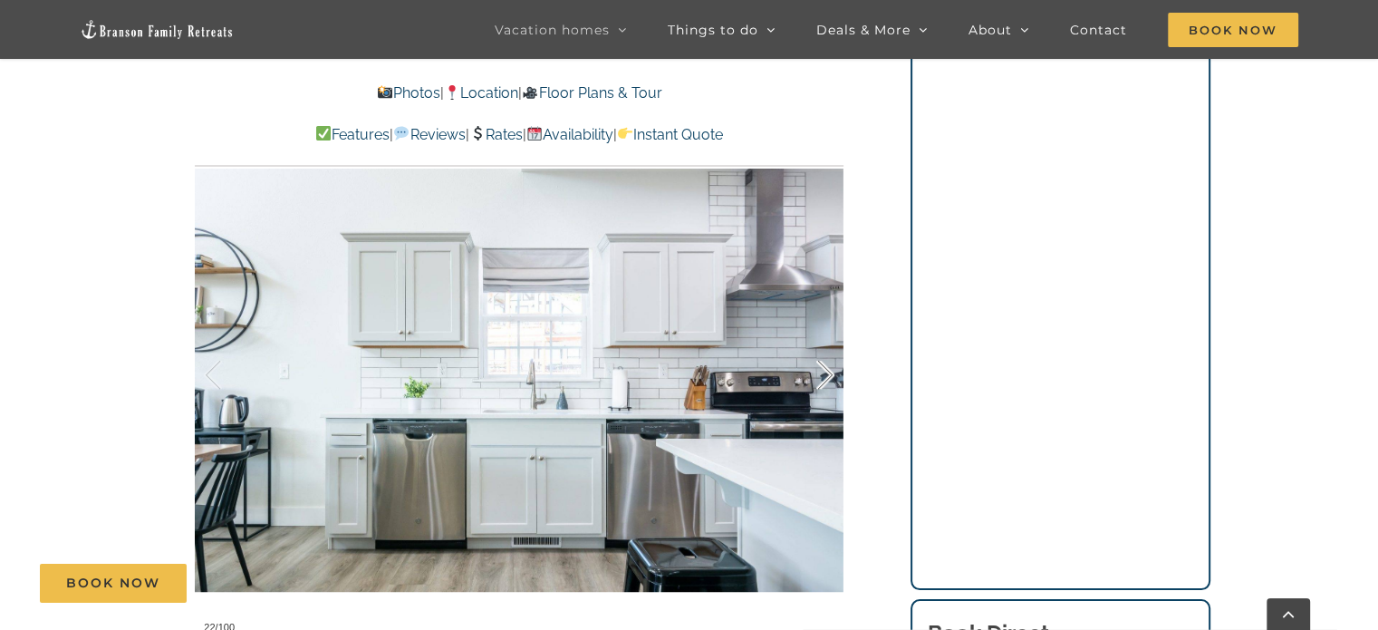
click at [829, 372] on div at bounding box center [806, 375] width 56 height 112
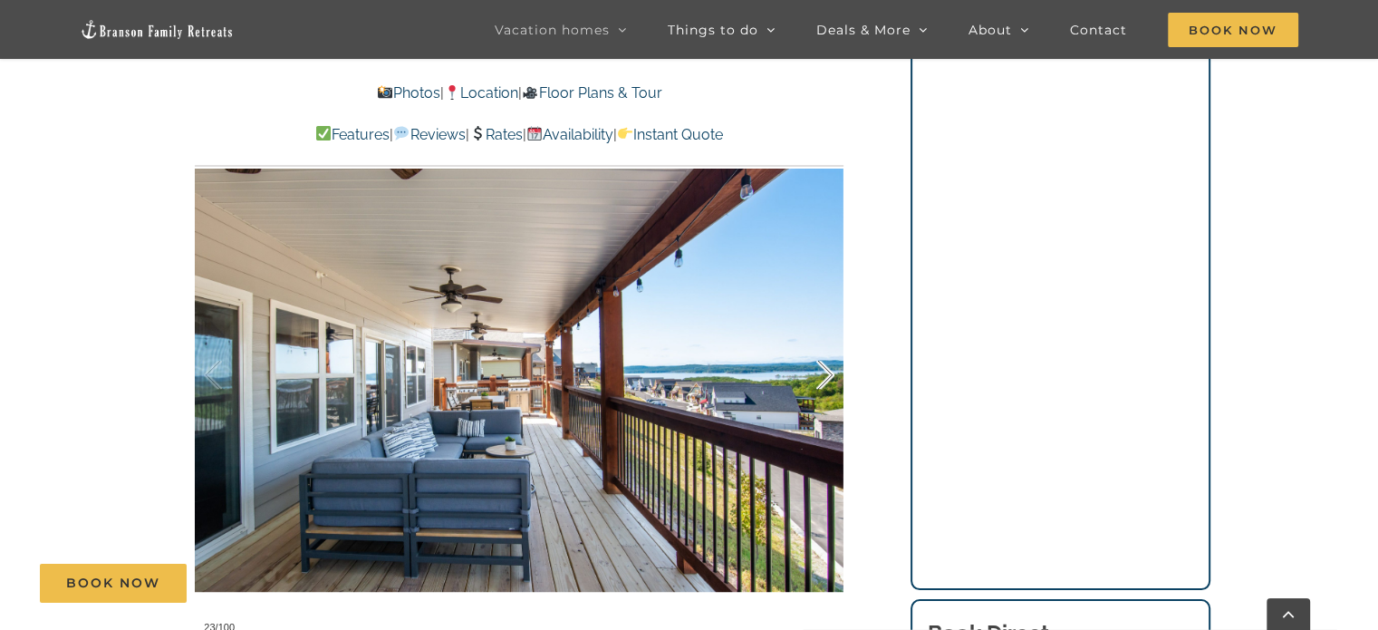
click at [829, 372] on div at bounding box center [806, 375] width 56 height 112
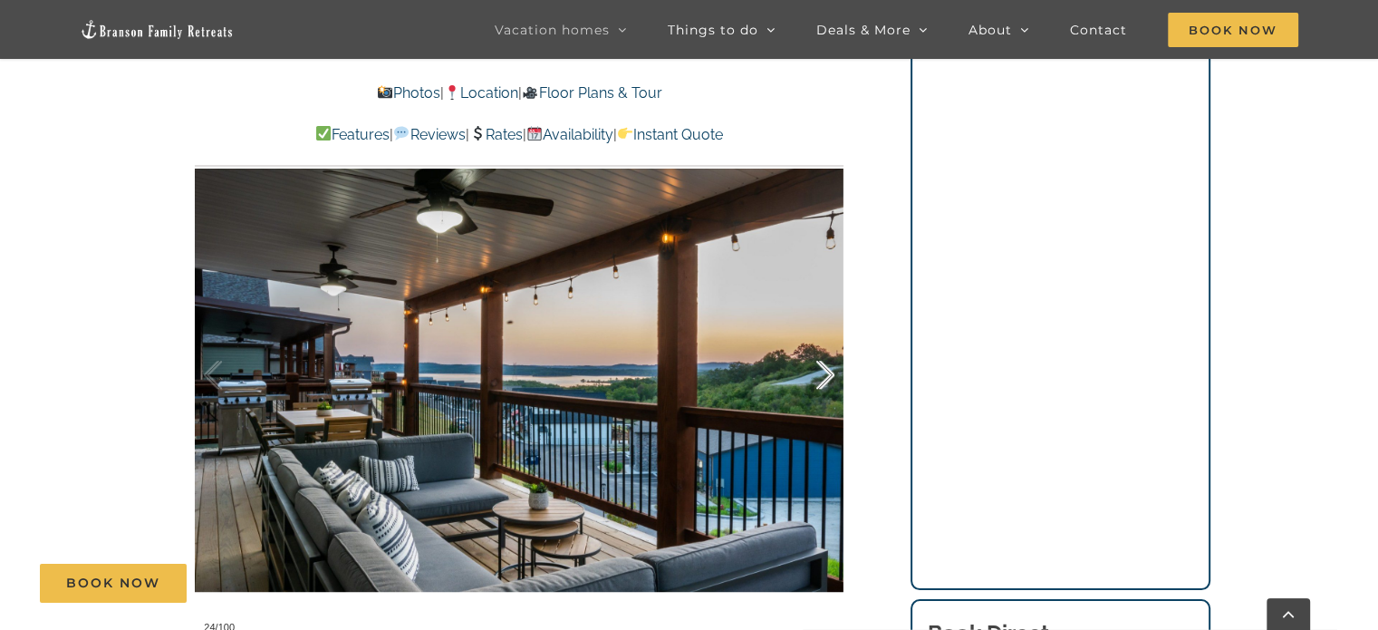
click at [829, 372] on div at bounding box center [806, 375] width 56 height 112
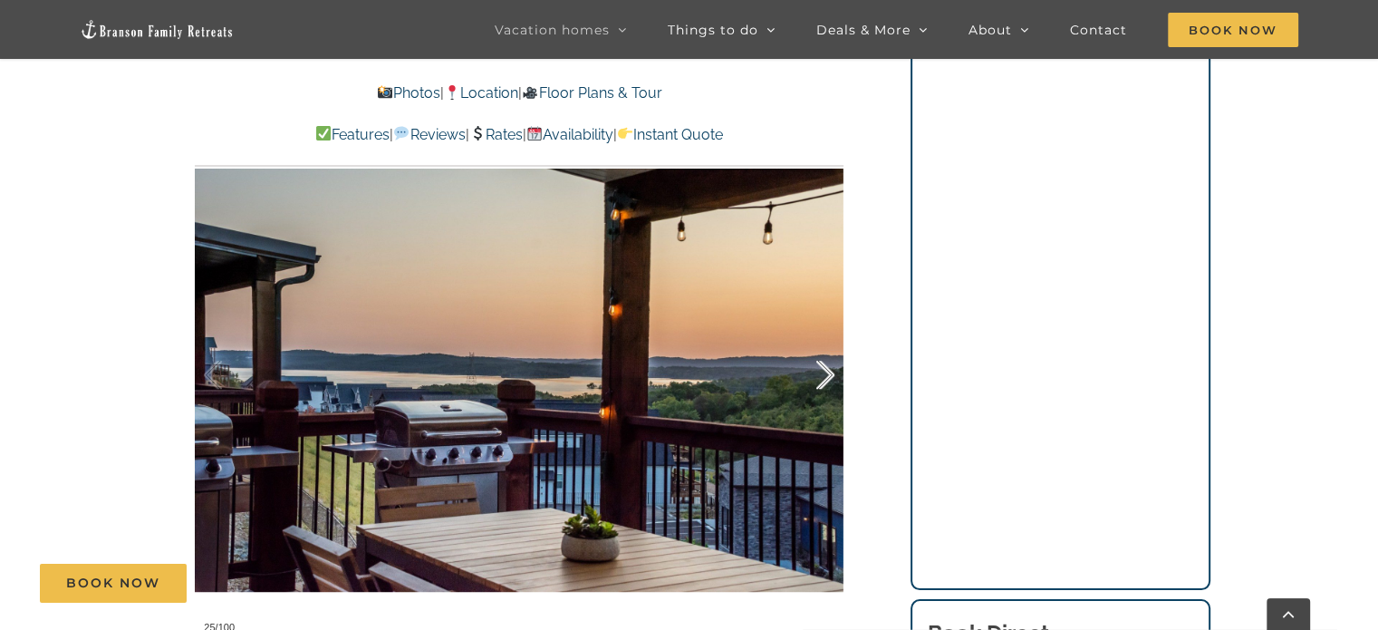
click at [829, 372] on div at bounding box center [806, 375] width 56 height 112
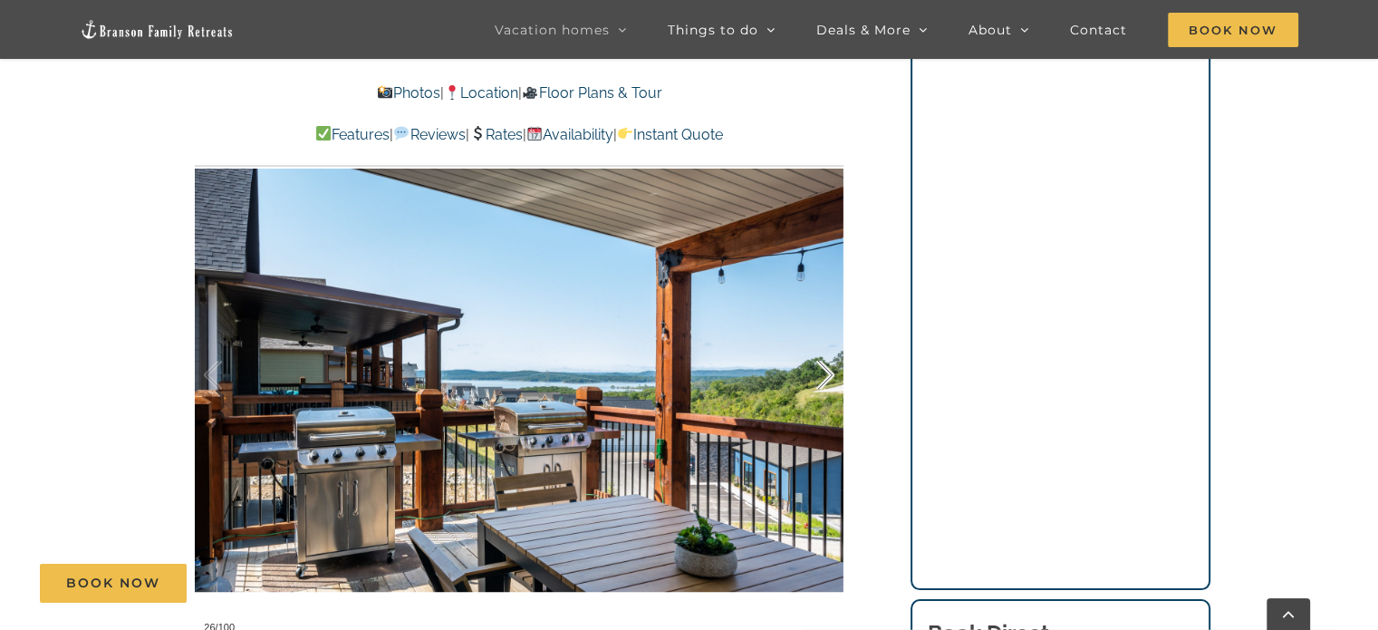
click at [829, 372] on div at bounding box center [806, 375] width 56 height 112
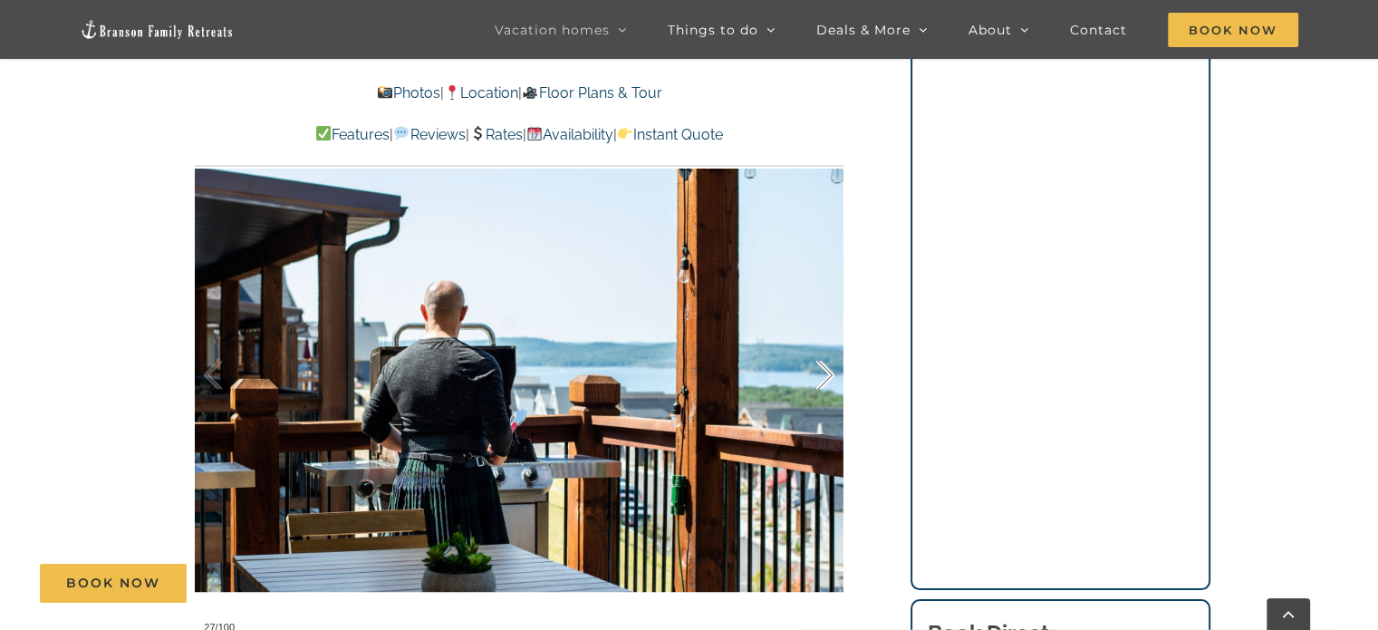
click at [829, 372] on div at bounding box center [806, 375] width 56 height 112
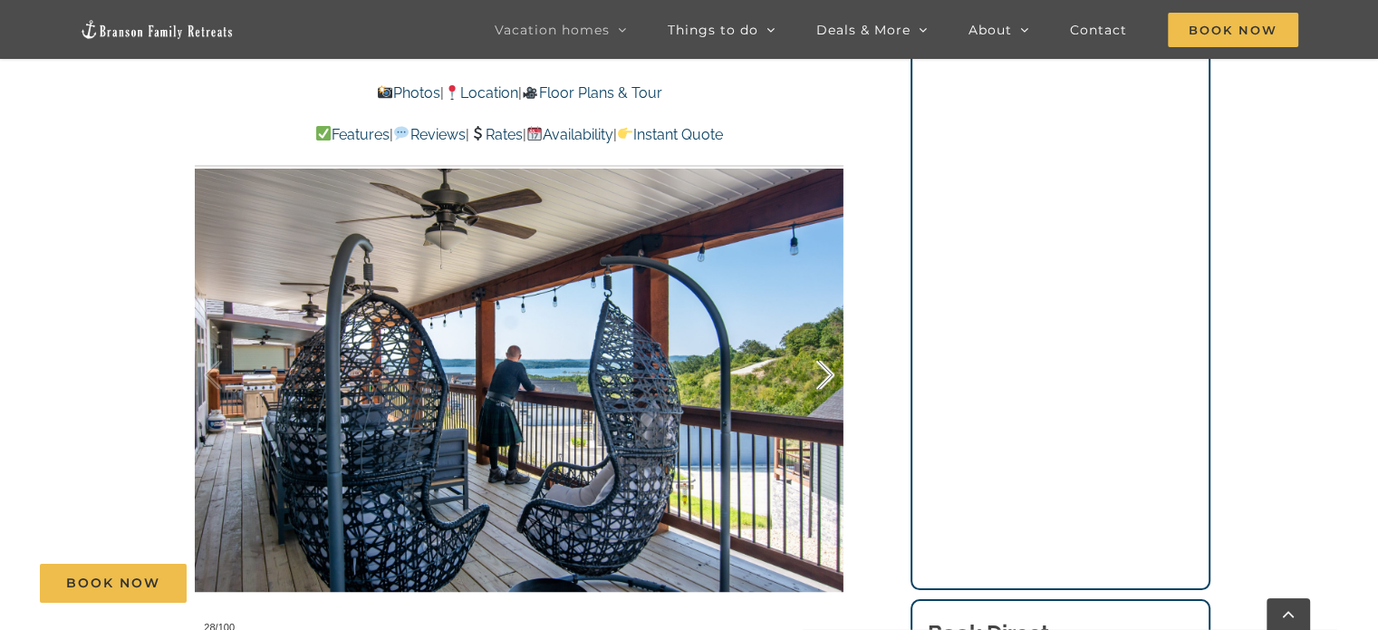
click at [829, 372] on div at bounding box center [806, 375] width 56 height 112
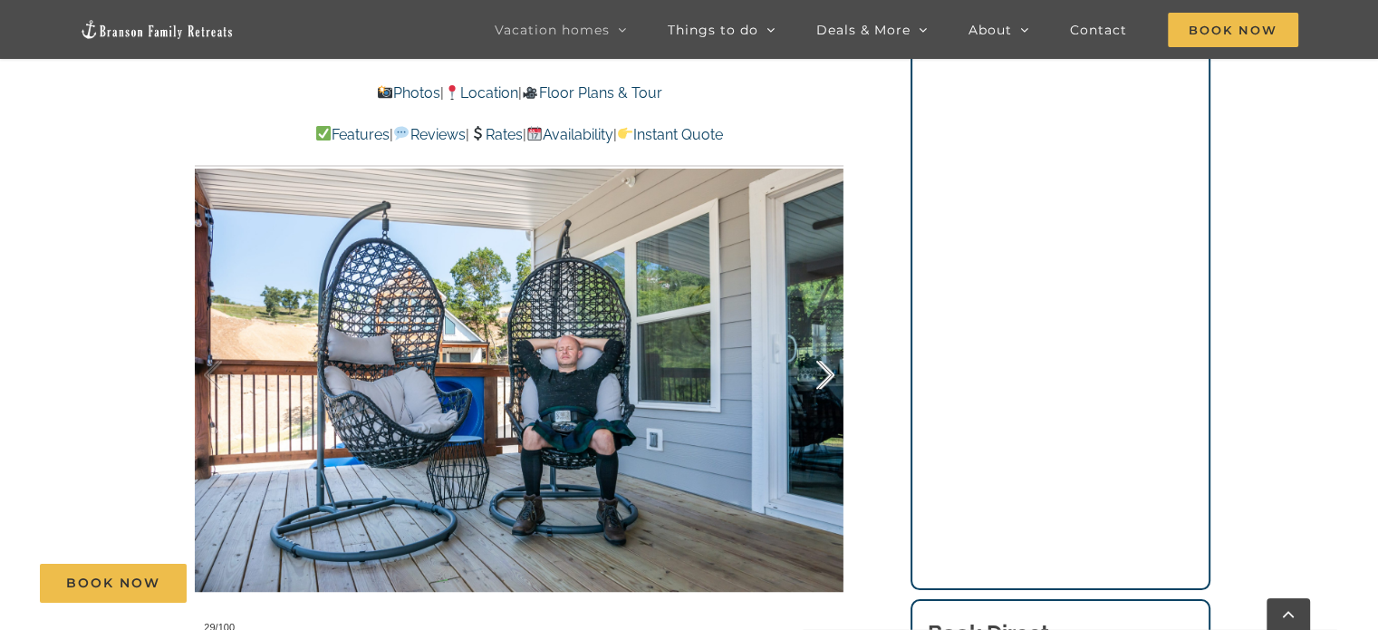
click at [829, 372] on div at bounding box center [806, 375] width 56 height 112
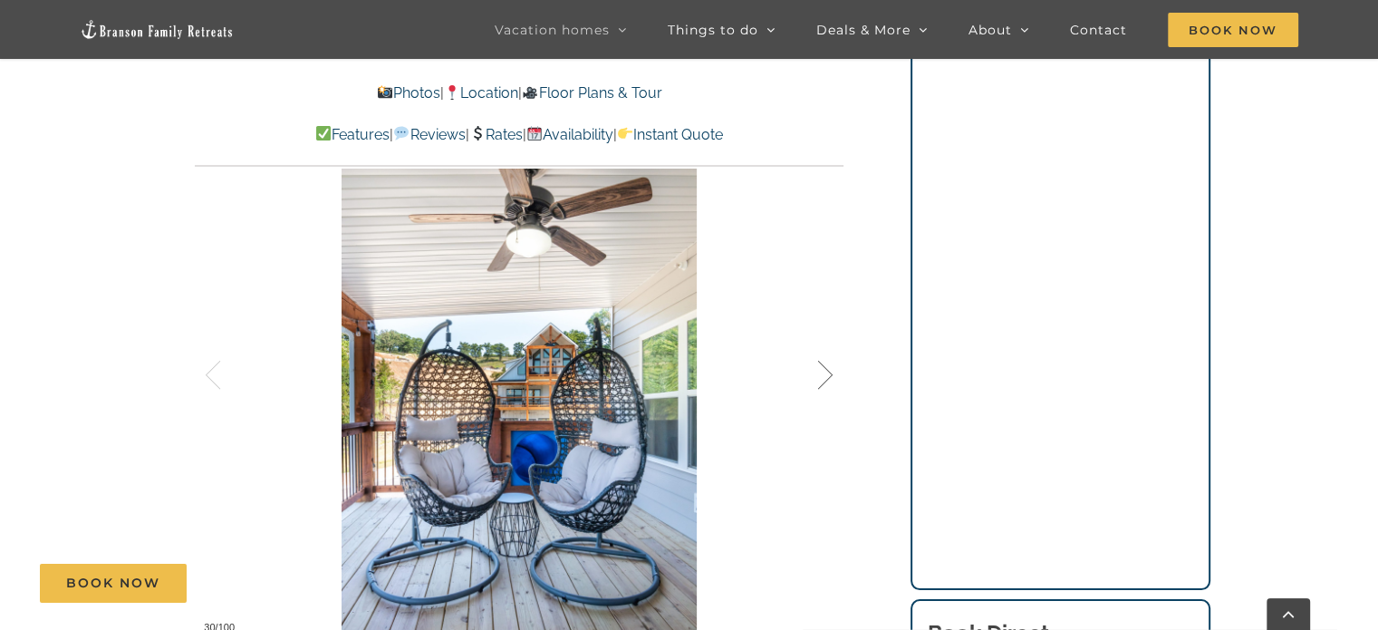
click at [829, 372] on div at bounding box center [806, 375] width 56 height 112
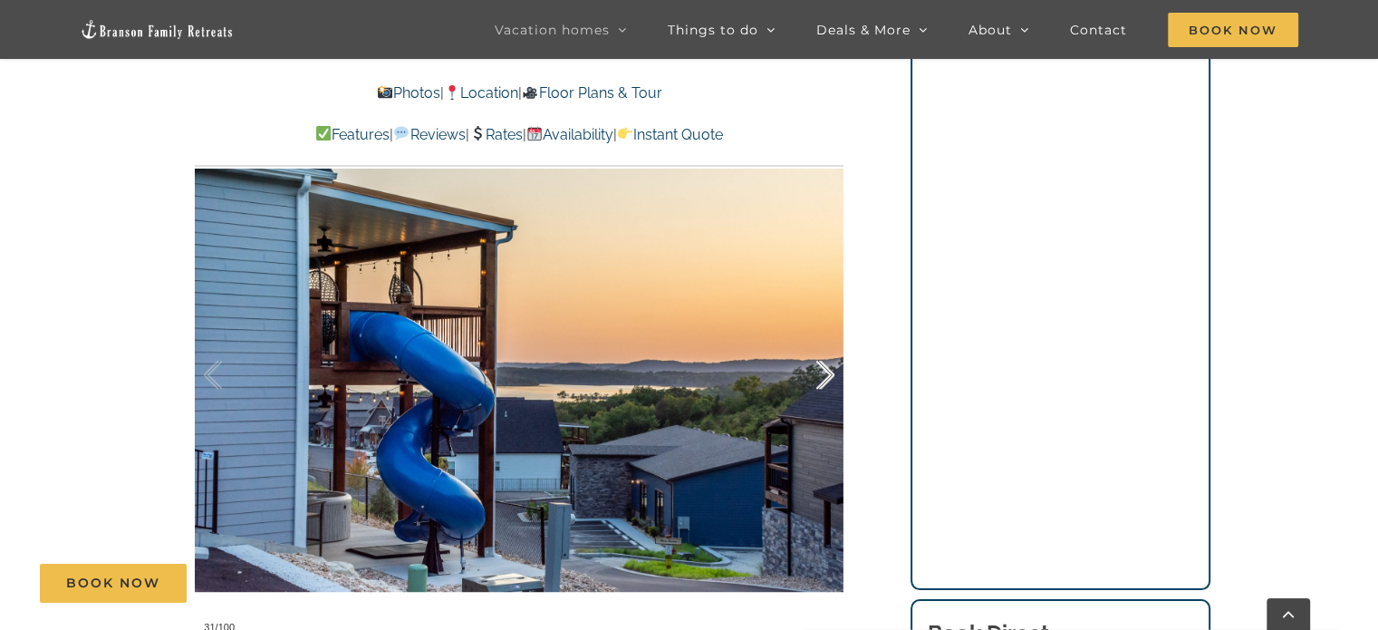
click at [829, 372] on div at bounding box center [806, 375] width 56 height 112
